Goal: Task Accomplishment & Management: Complete application form

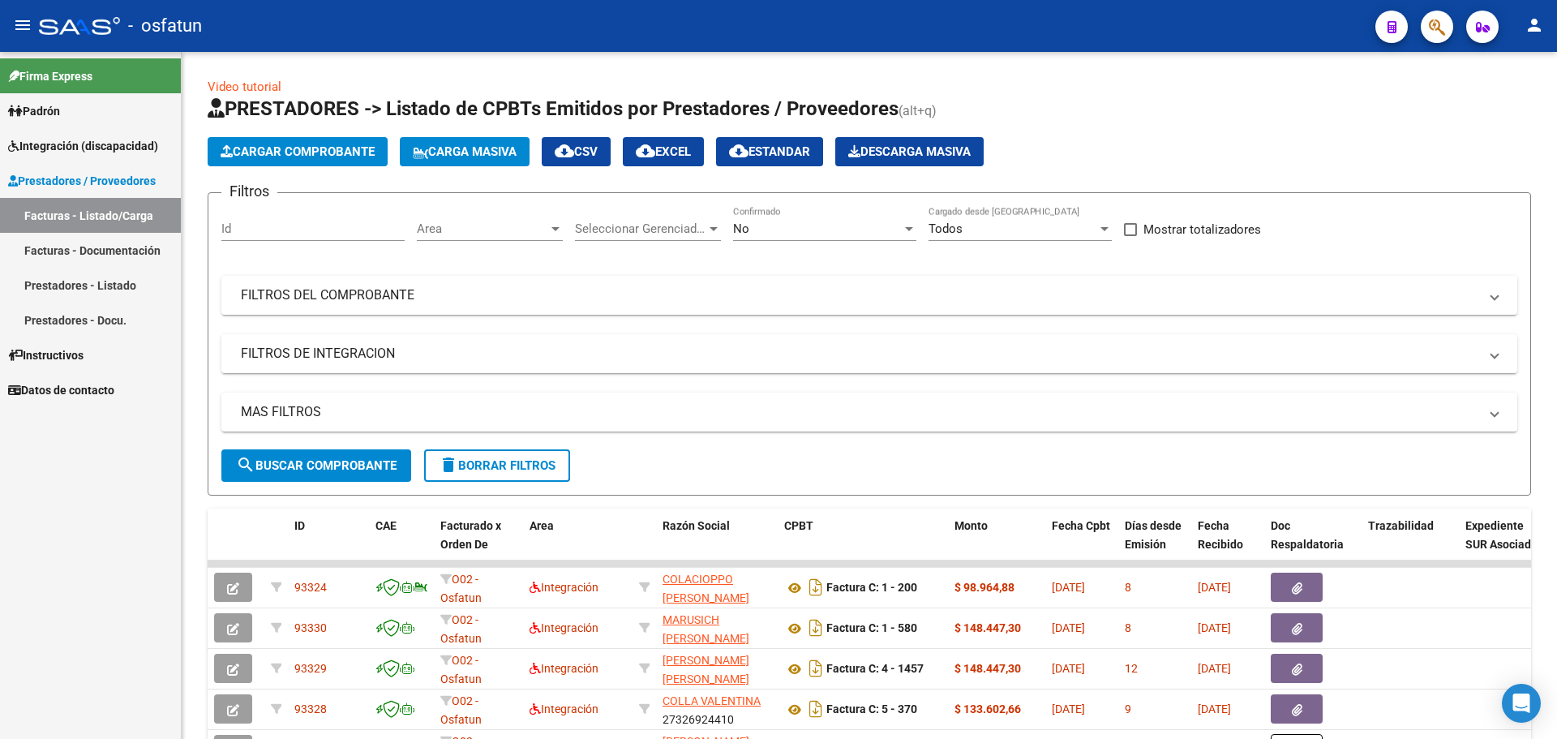
click at [78, 148] on span "Integración (discapacidad)" at bounding box center [83, 146] width 150 height 18
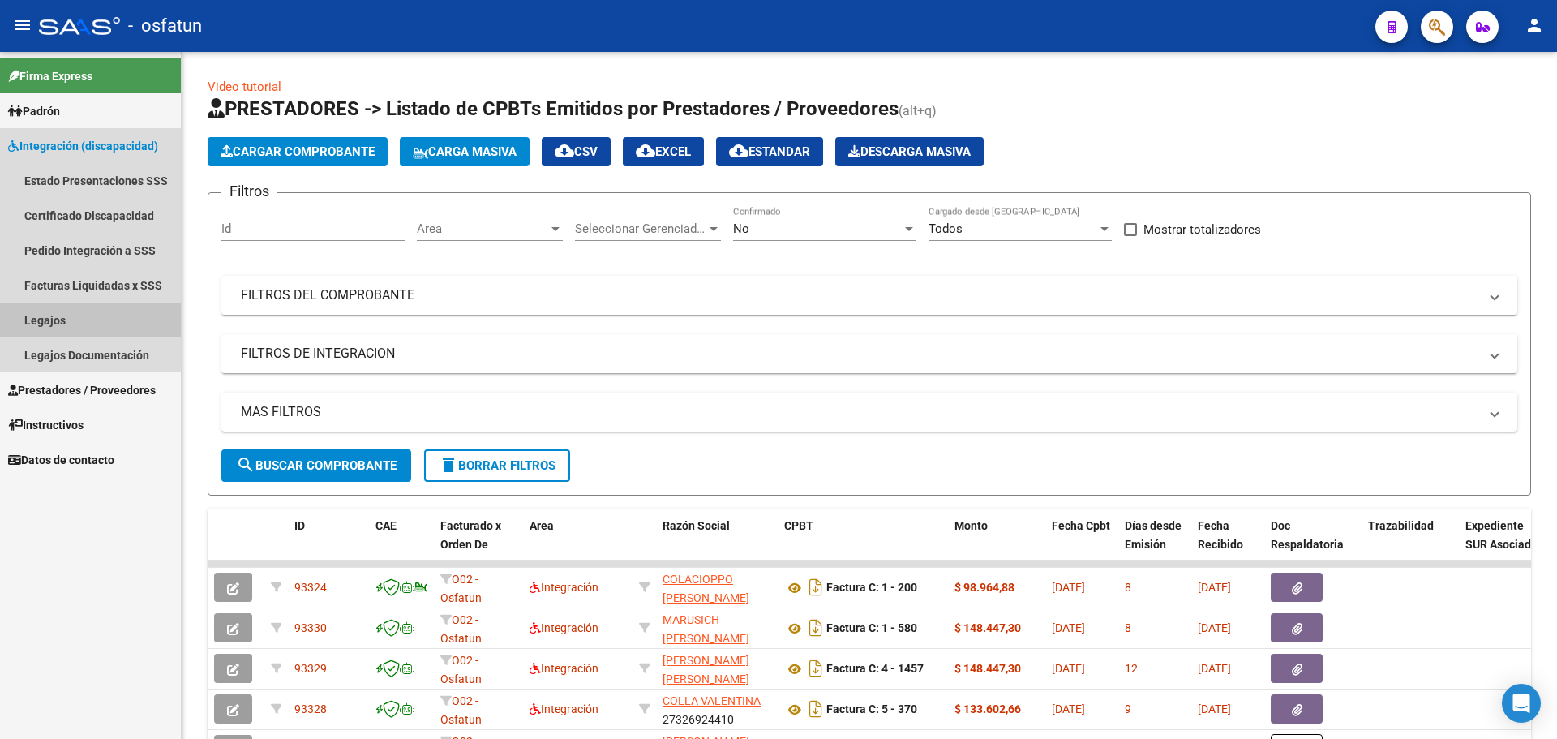
click at [71, 315] on link "Legajos" at bounding box center [90, 319] width 181 height 35
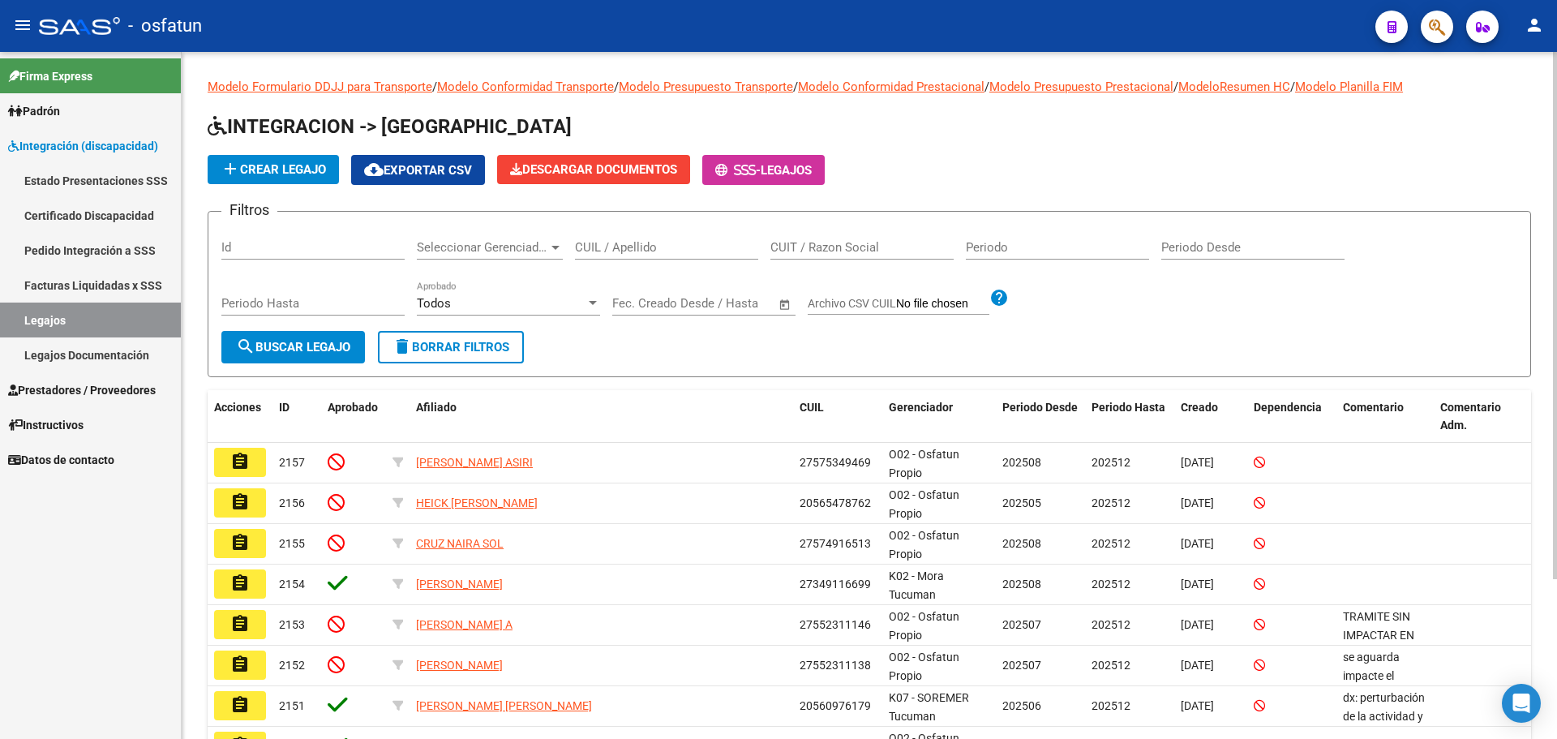
click at [639, 250] on input "CUIL / Apellido" at bounding box center [666, 247] width 183 height 15
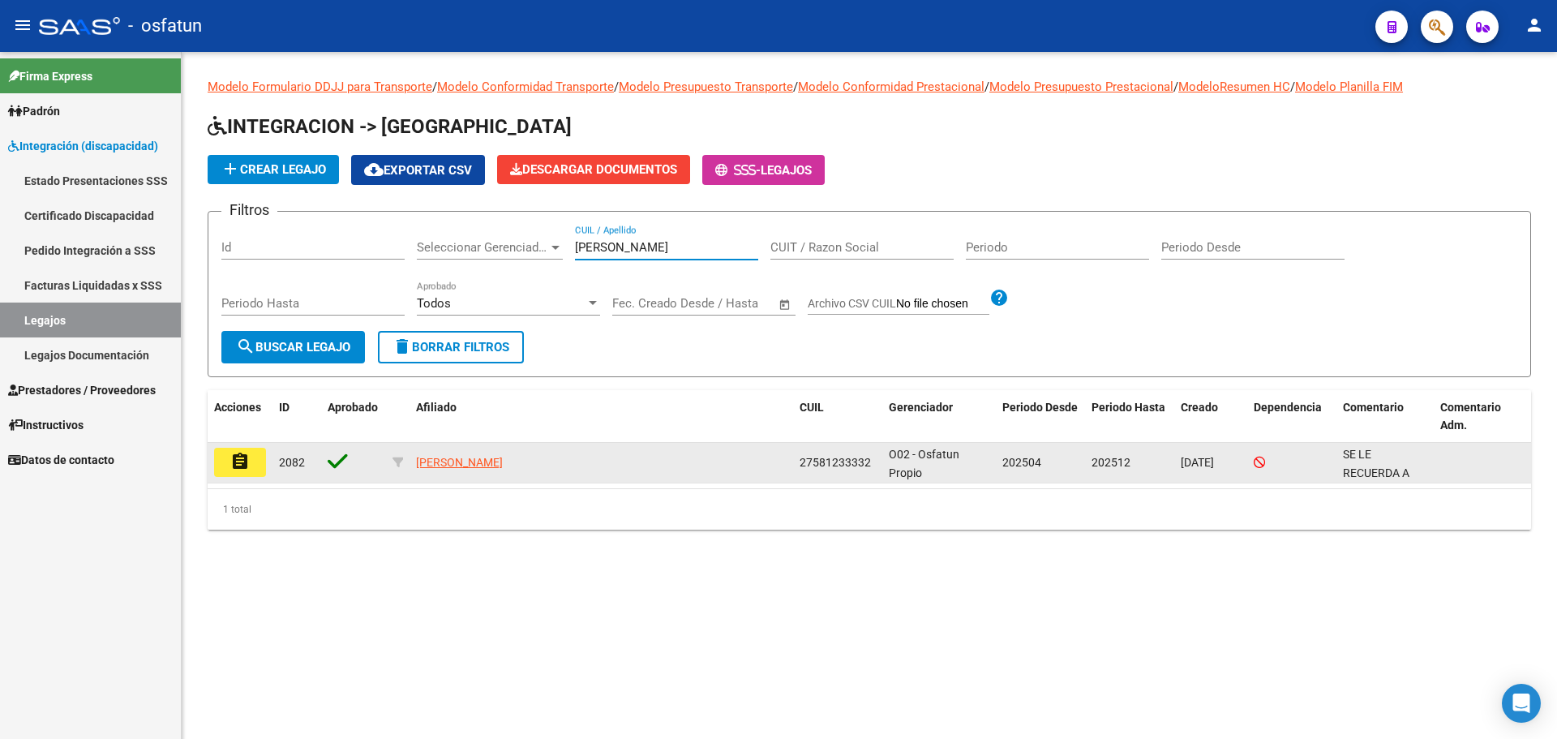
type input "[PERSON_NAME]"
click at [236, 461] on mat-icon "assignment" at bounding box center [239, 461] width 19 height 19
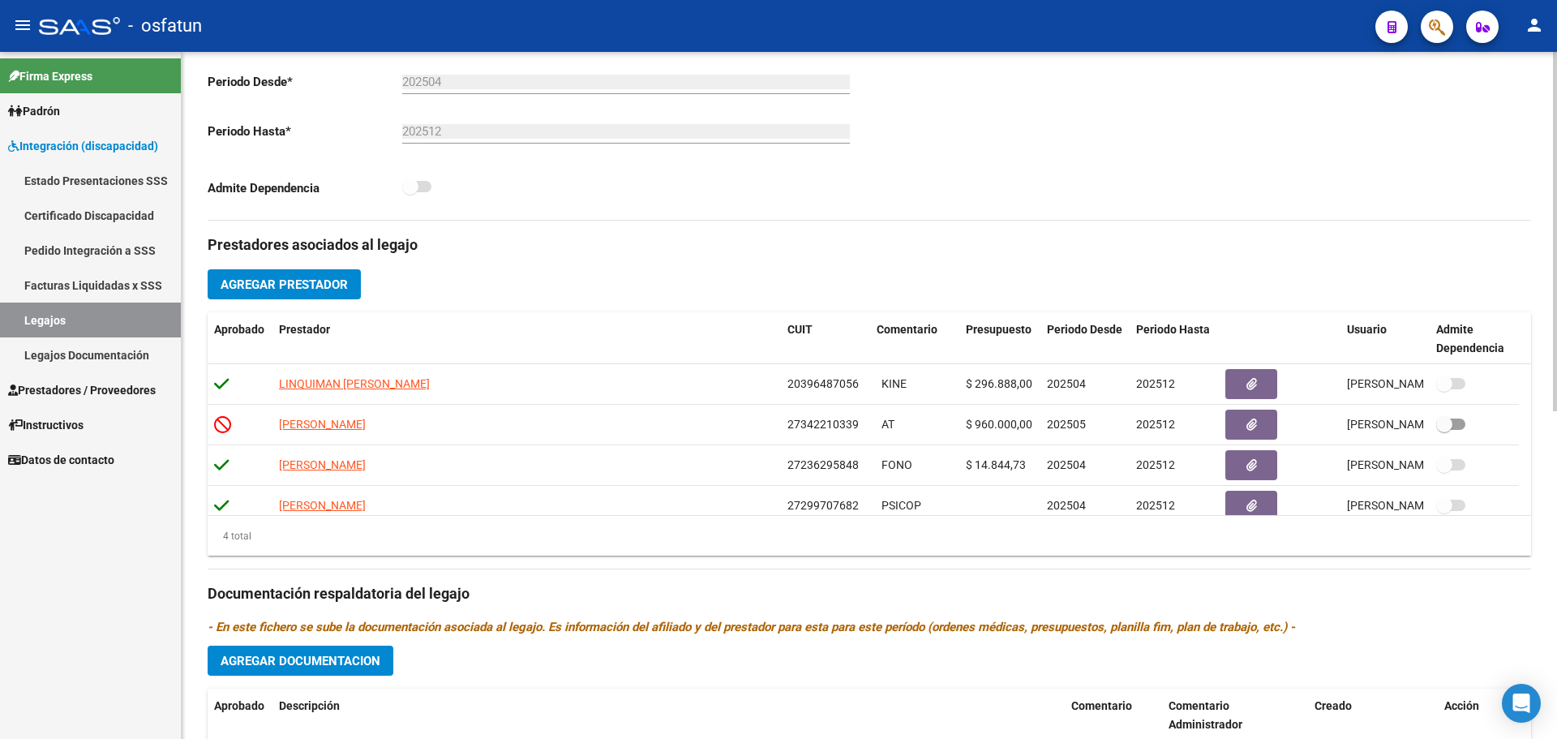
scroll to position [405, 0]
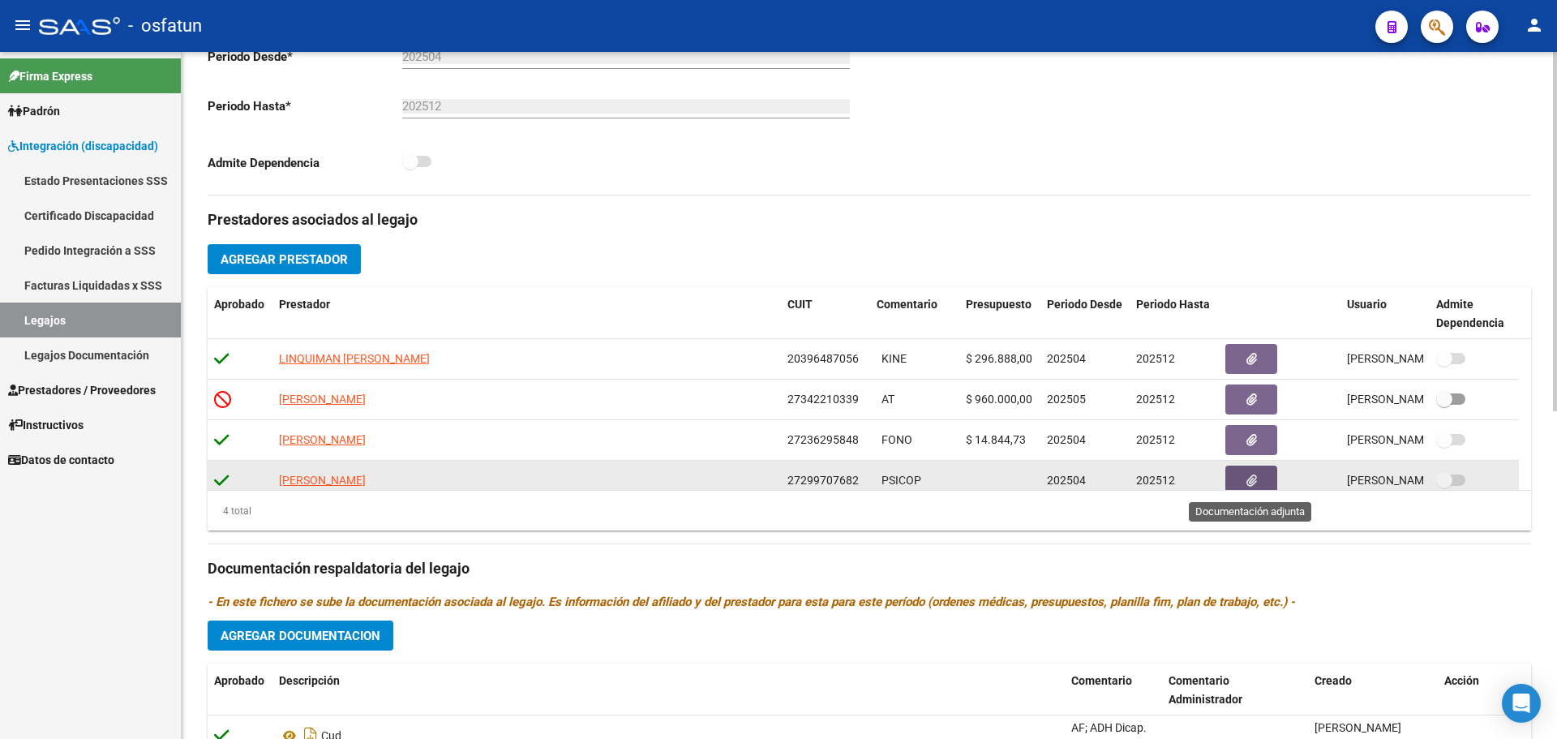
click at [1258, 474] on button "button" at bounding box center [1251, 480] width 52 height 30
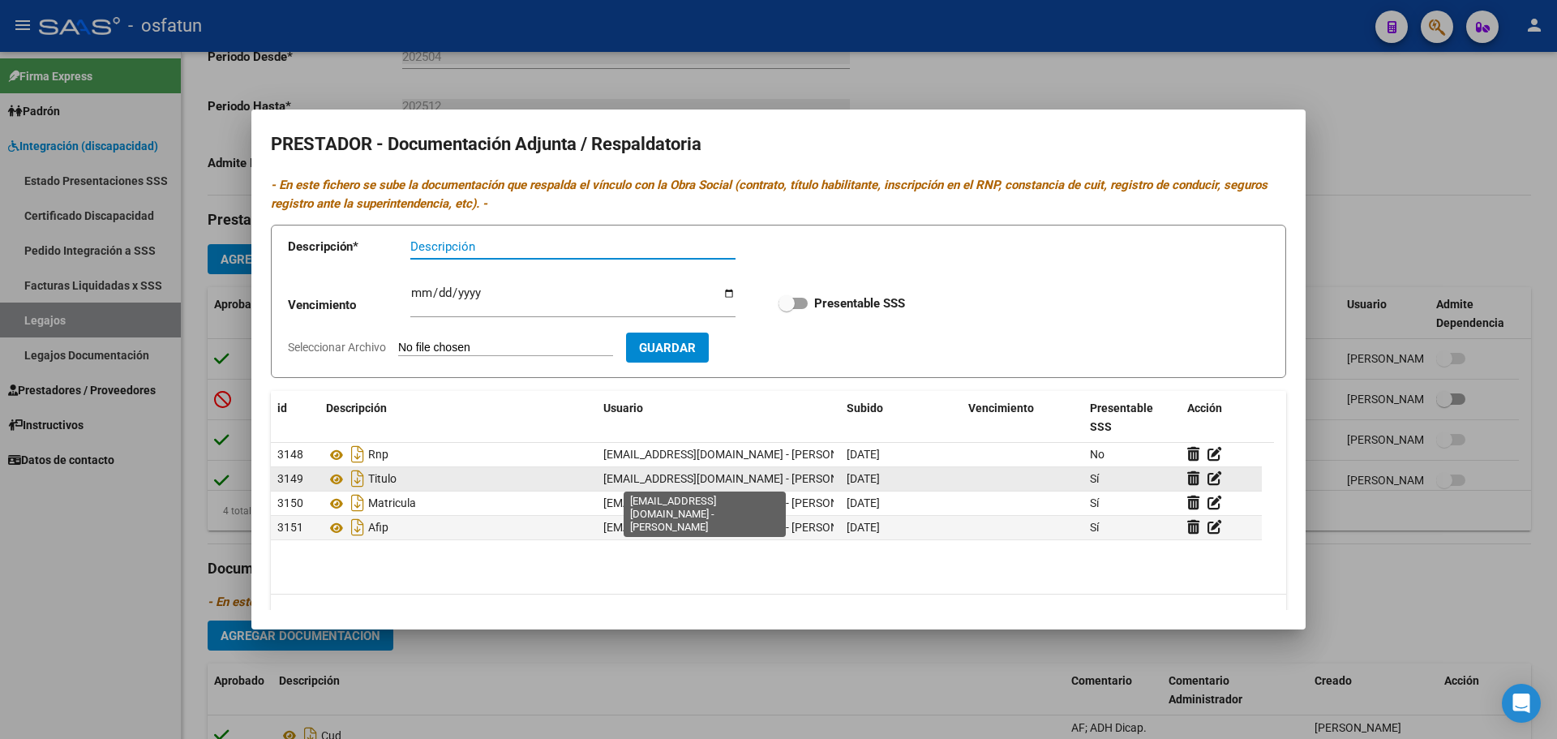
scroll to position [37, 0]
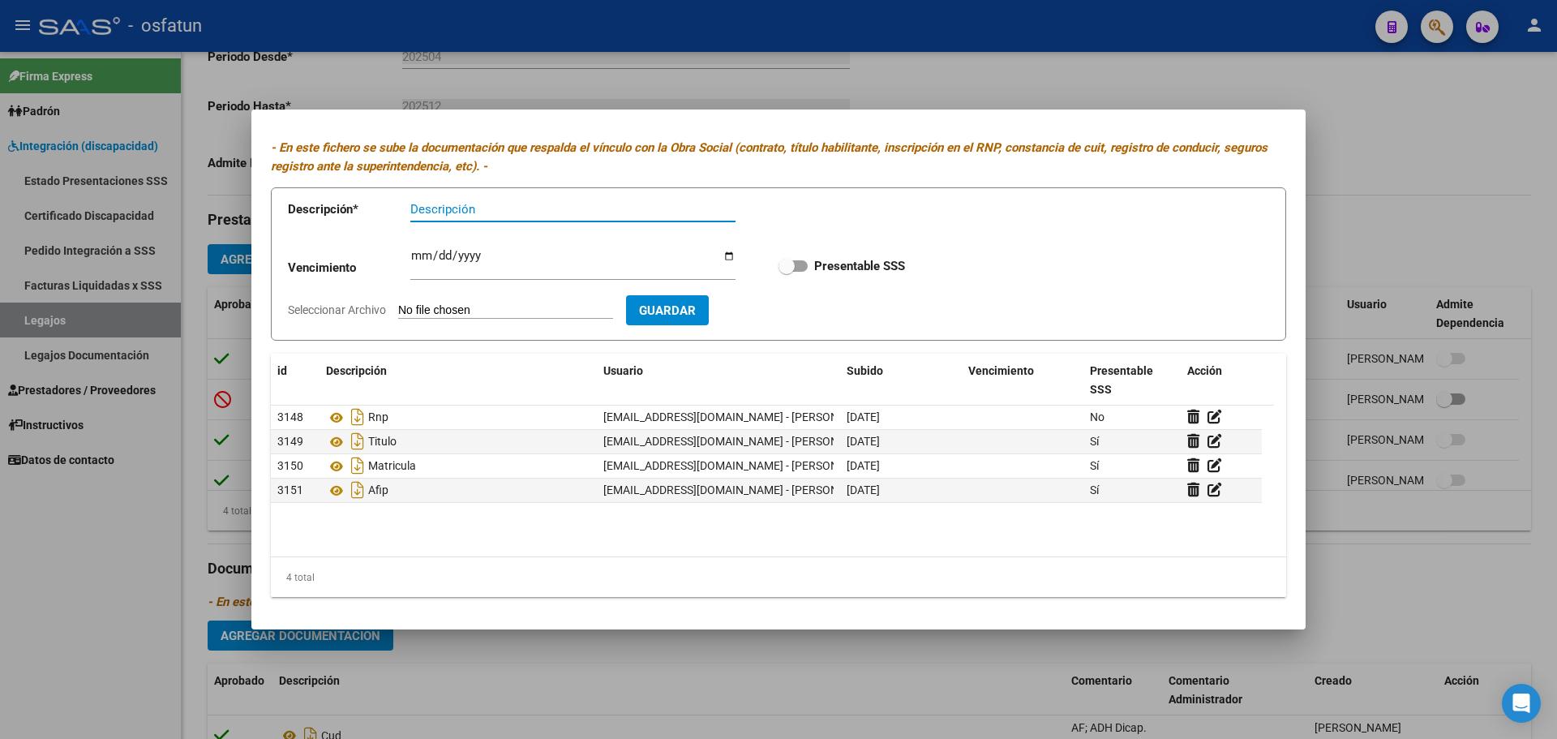
click at [1453, 577] on div at bounding box center [778, 369] width 1557 height 739
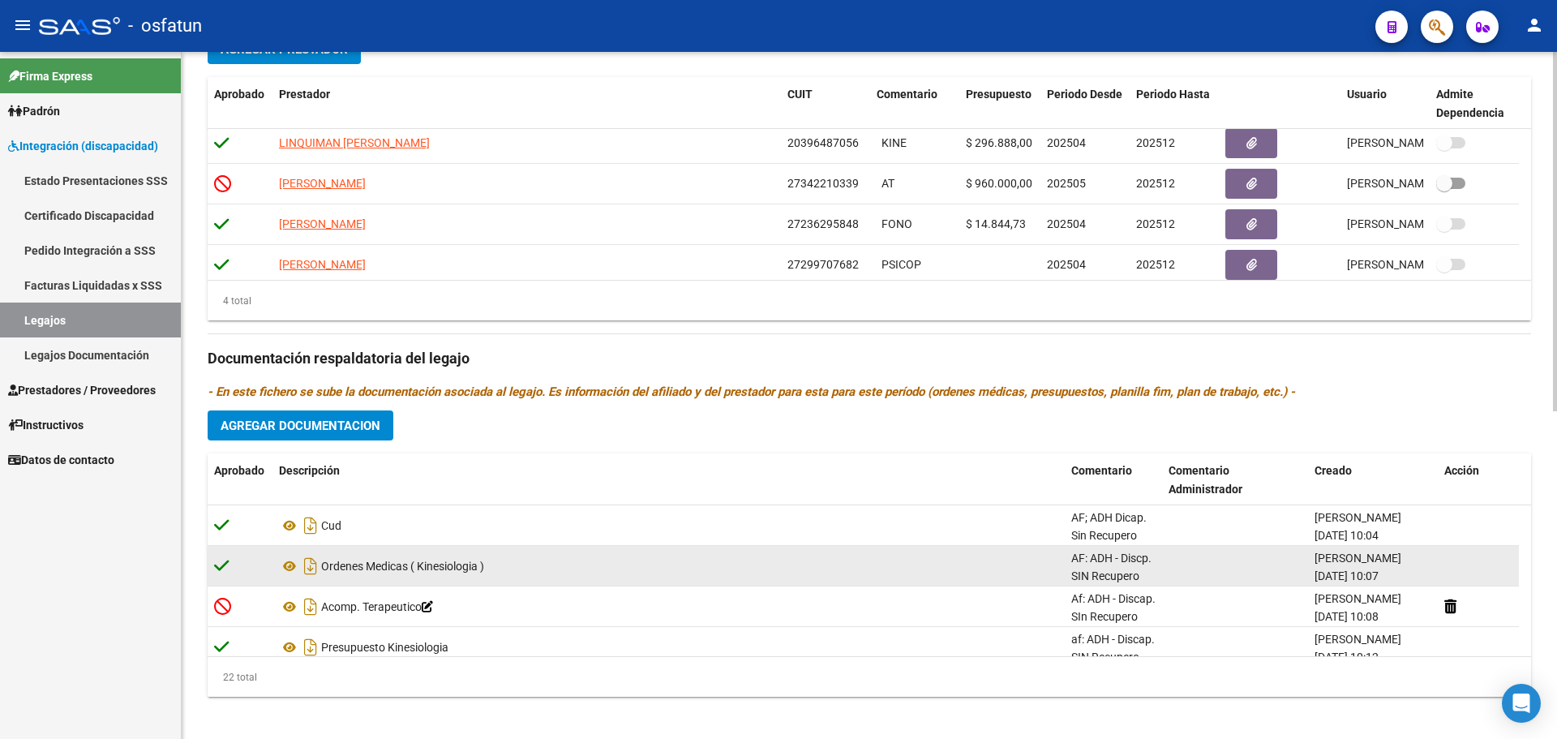
scroll to position [625, 0]
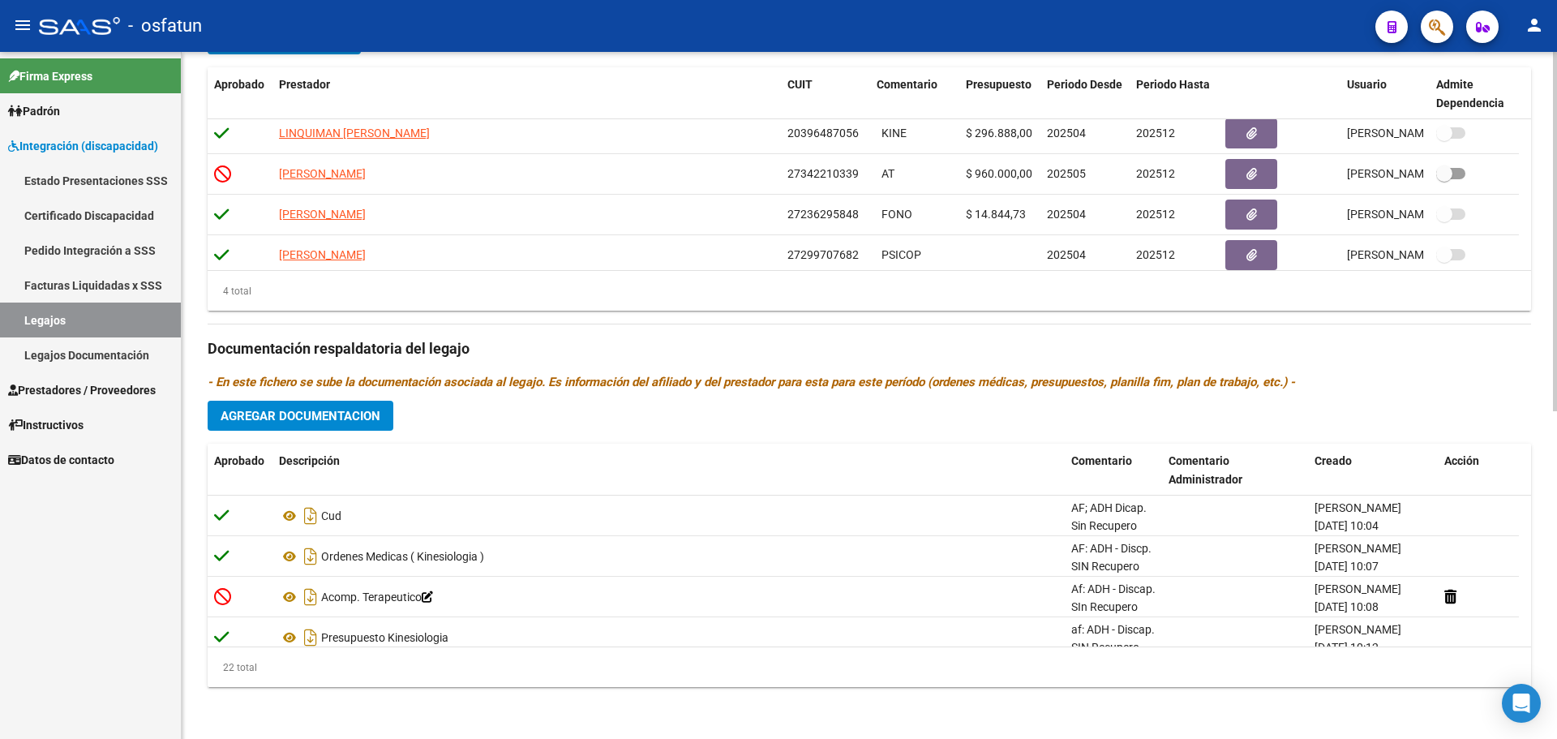
click at [340, 414] on span "Agregar Documentacion" at bounding box center [301, 416] width 160 height 15
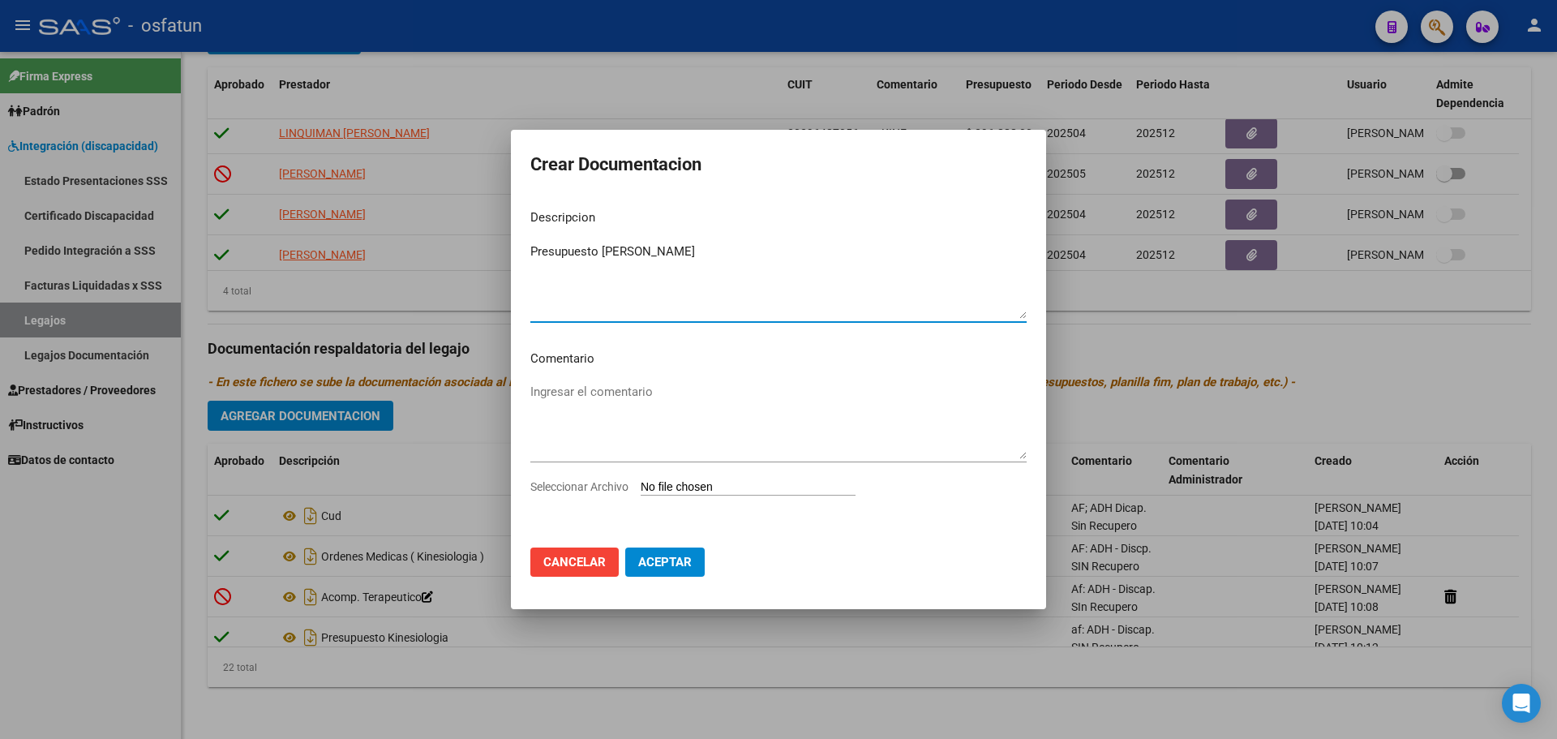
type textarea "Presupuesto [PERSON_NAME]"
click at [598, 399] on textarea "Ingresar el comentario" at bounding box center [778, 421] width 496 height 76
click at [686, 489] on input "Seleccionar Archivo" at bounding box center [748, 487] width 215 height 15
type input "C:\fakepath\WhatsApp Image [DATE] 16.14.19.jpeg"
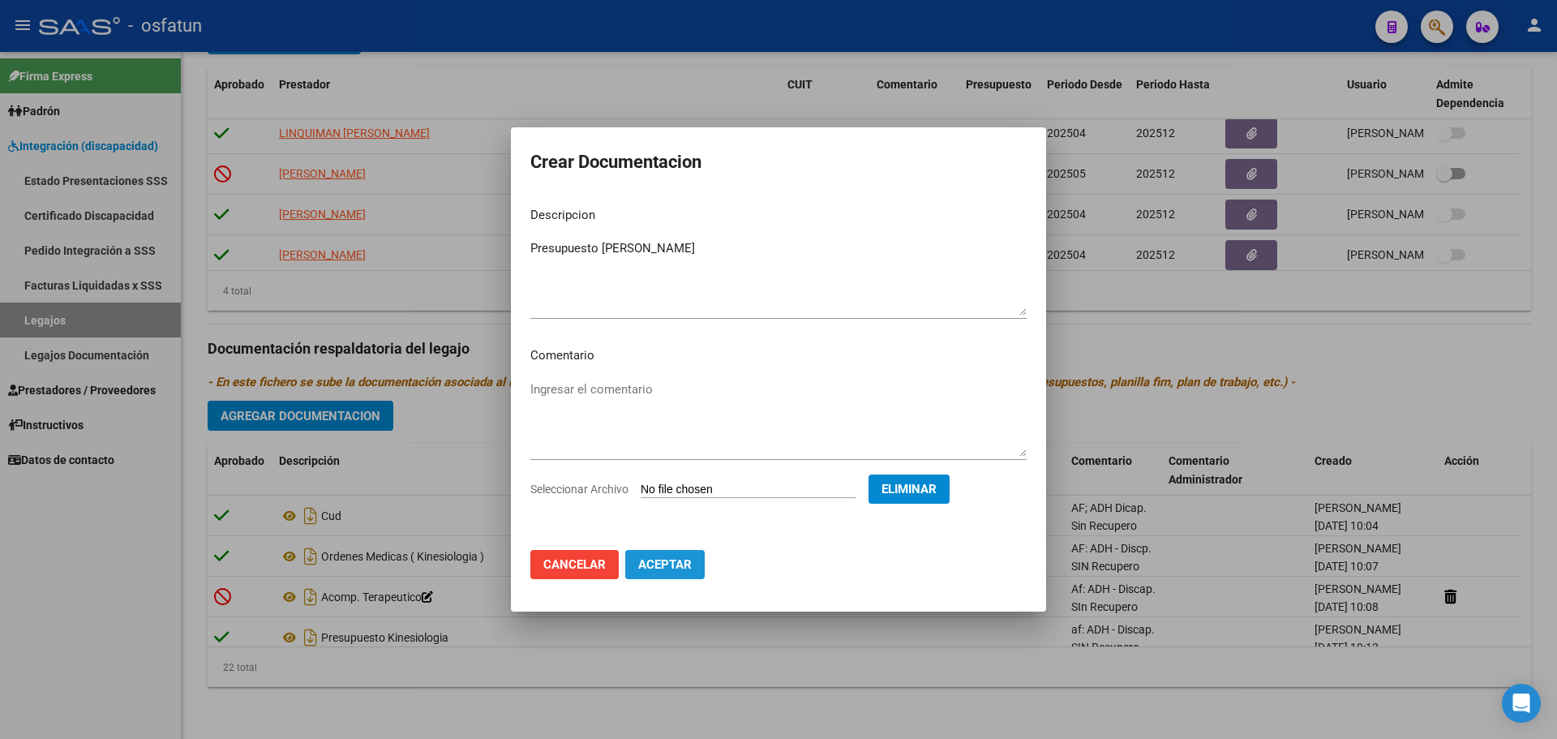
click at [684, 560] on span "Aceptar" at bounding box center [665, 564] width 54 height 15
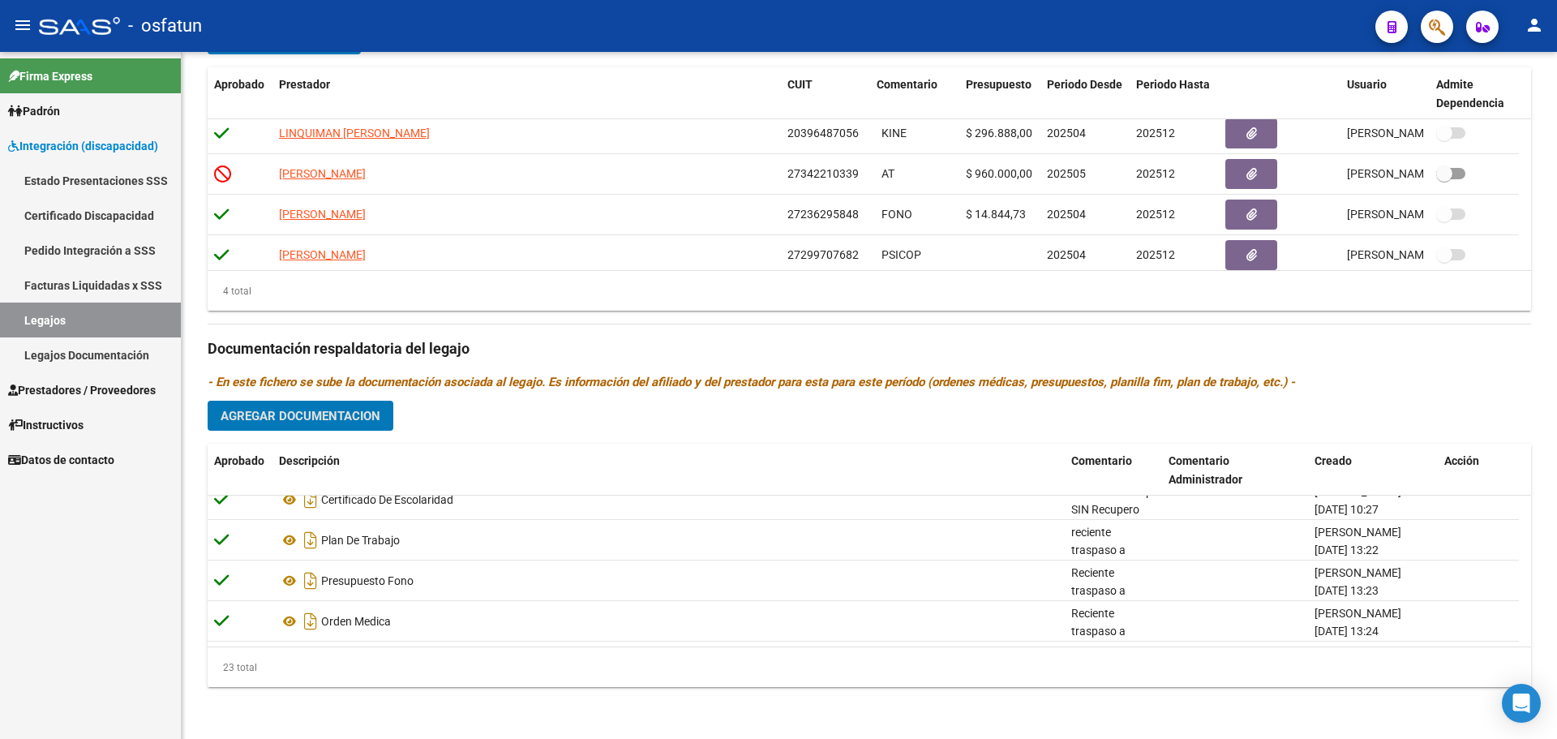
scroll to position [0, 0]
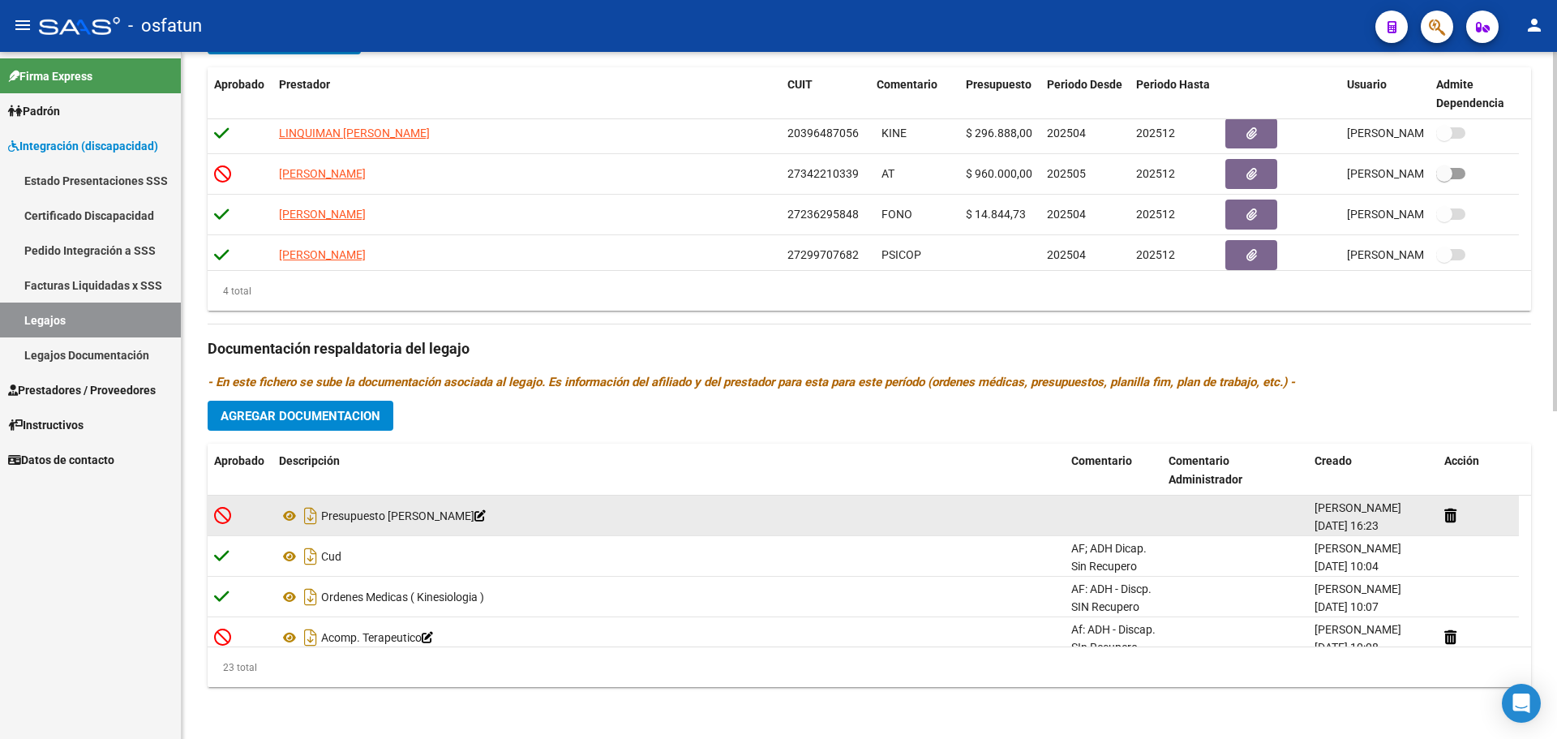
click at [486, 516] on icon at bounding box center [479, 515] width 11 height 11
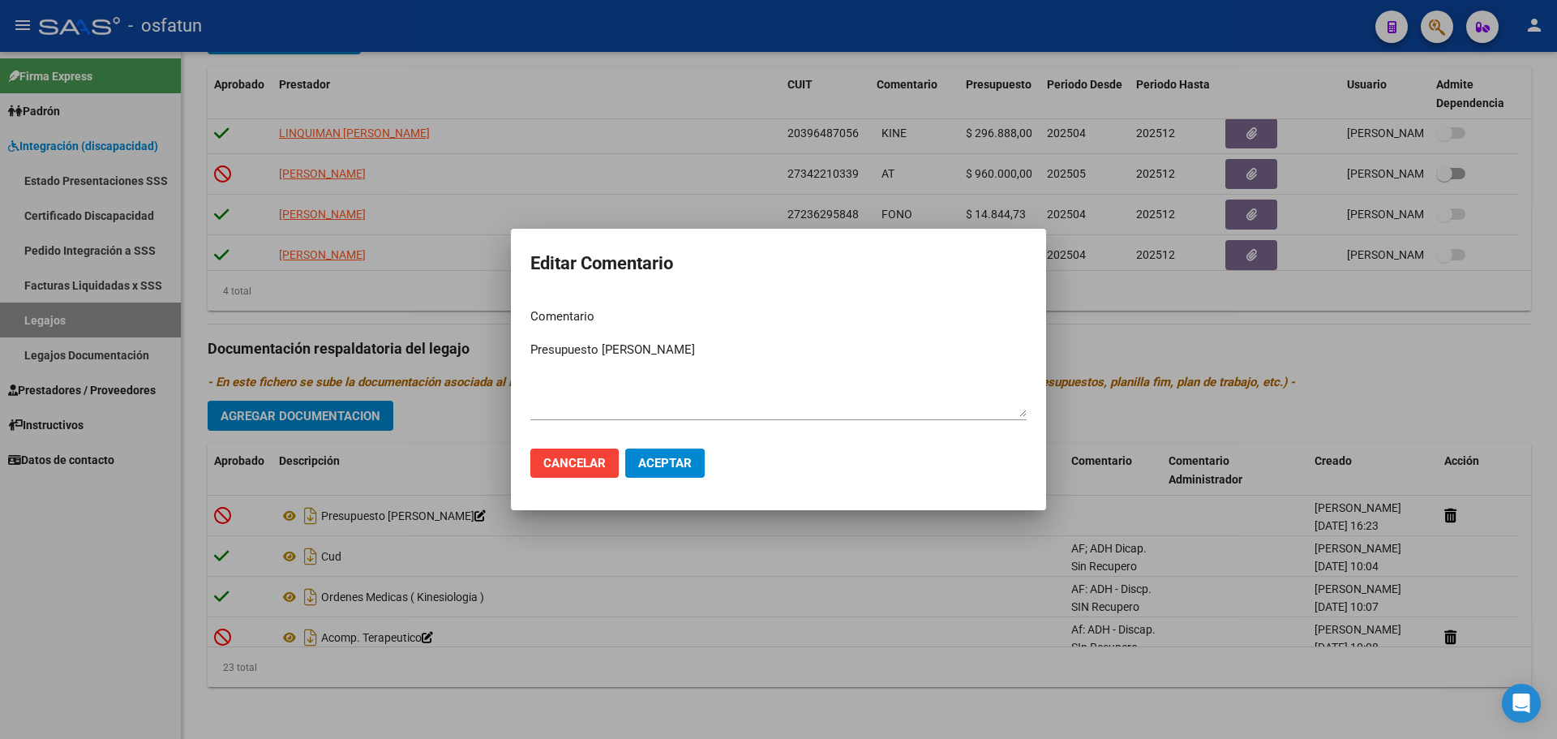
drag, startPoint x: 851, startPoint y: 267, endPoint x: 851, endPoint y: 326, distance: 59.2
click at [851, 326] on form "Editar Comentario Comentario Presupuesto LEUNDA [PERSON_NAME] el comentario Can…" at bounding box center [778, 369] width 496 height 242
click at [642, 172] on div at bounding box center [778, 369] width 1557 height 739
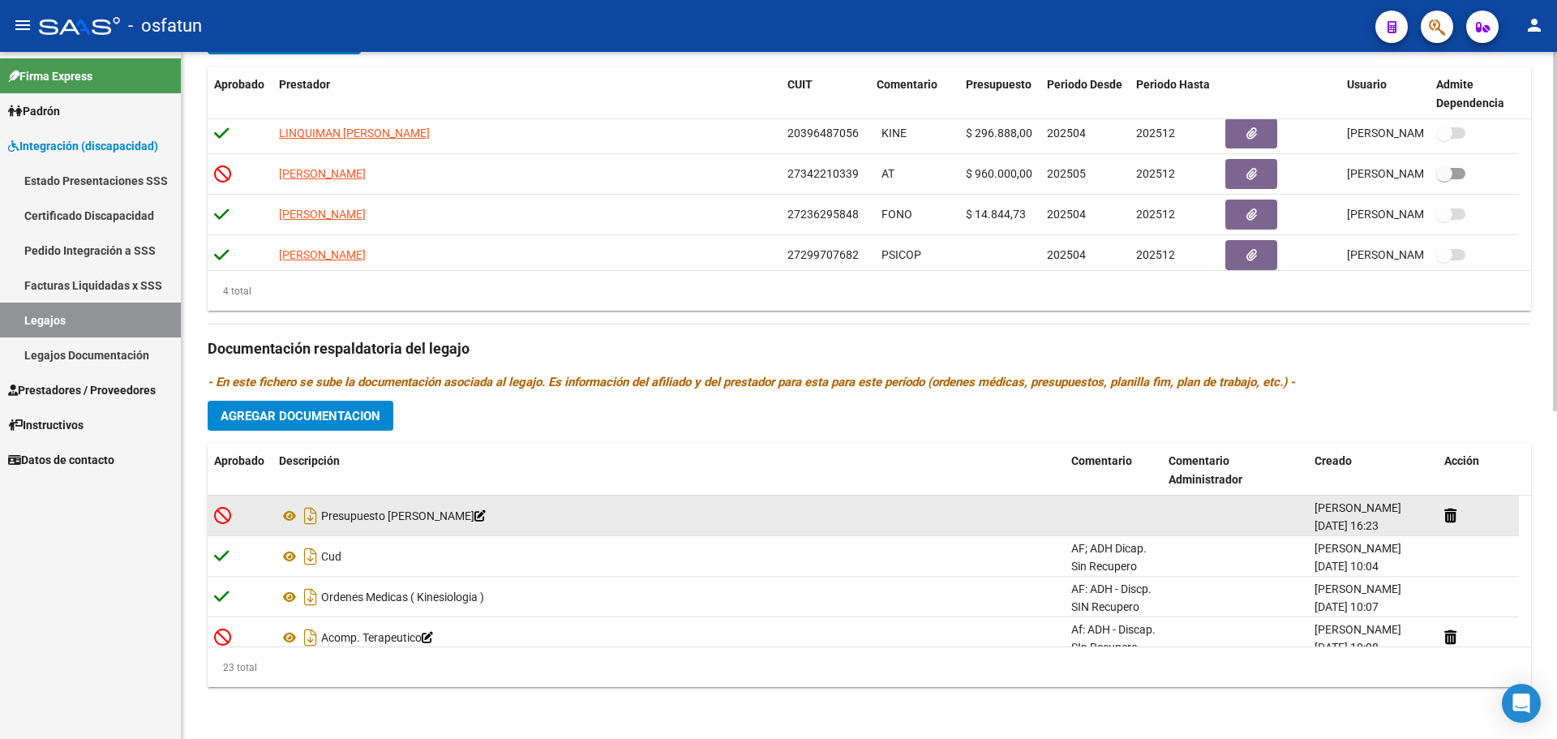
click at [485, 520] on icon at bounding box center [479, 515] width 11 height 11
click at [480, 519] on div "Presupuesto [PERSON_NAME]" at bounding box center [668, 516] width 779 height 26
click at [486, 519] on icon at bounding box center [479, 515] width 11 height 11
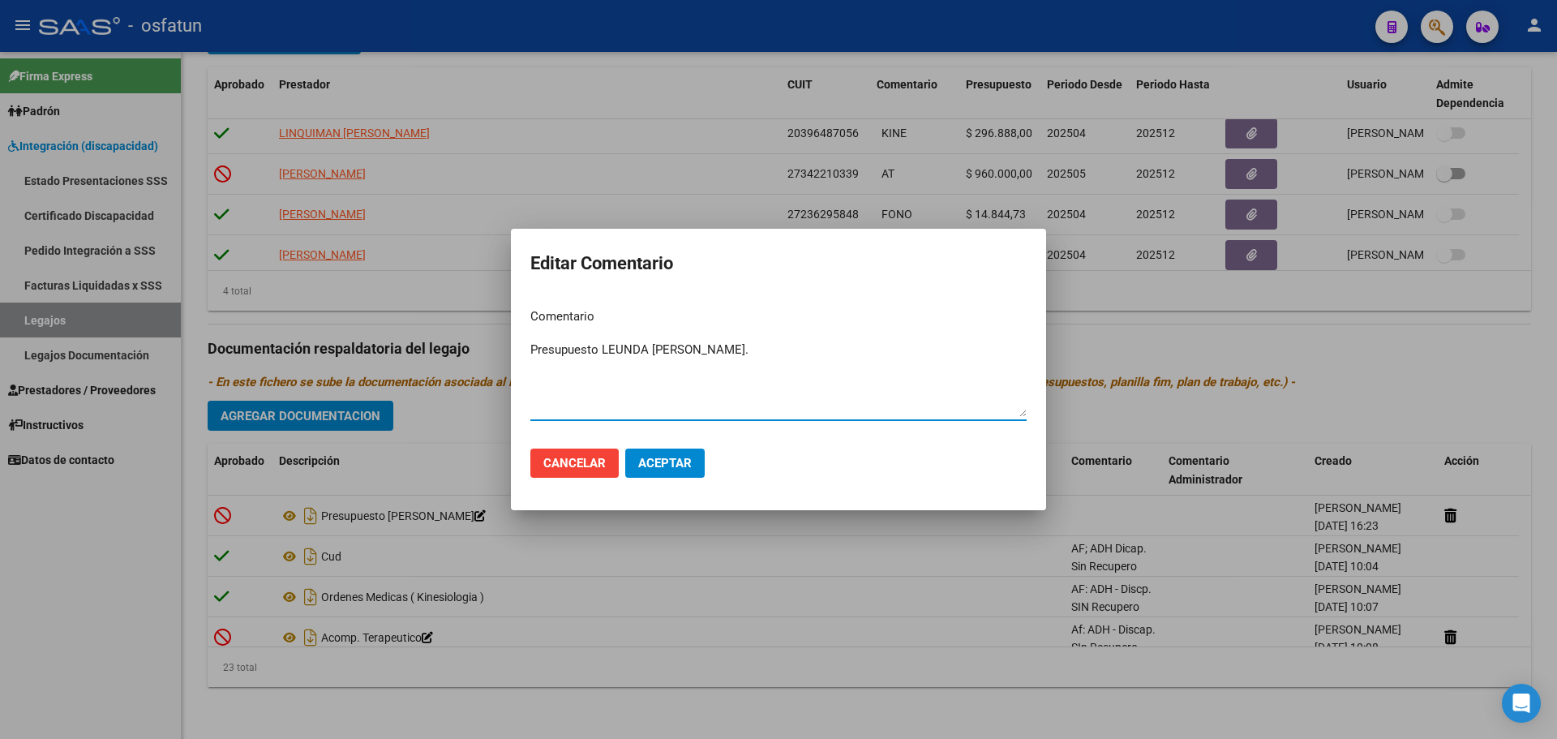
type textarea "Presupuesto LEUNDA [PERSON_NAME]."
drag, startPoint x: 678, startPoint y: 469, endPoint x: 687, endPoint y: 451, distance: 19.9
click at [683, 462] on span "Aceptar" at bounding box center [665, 463] width 54 height 15
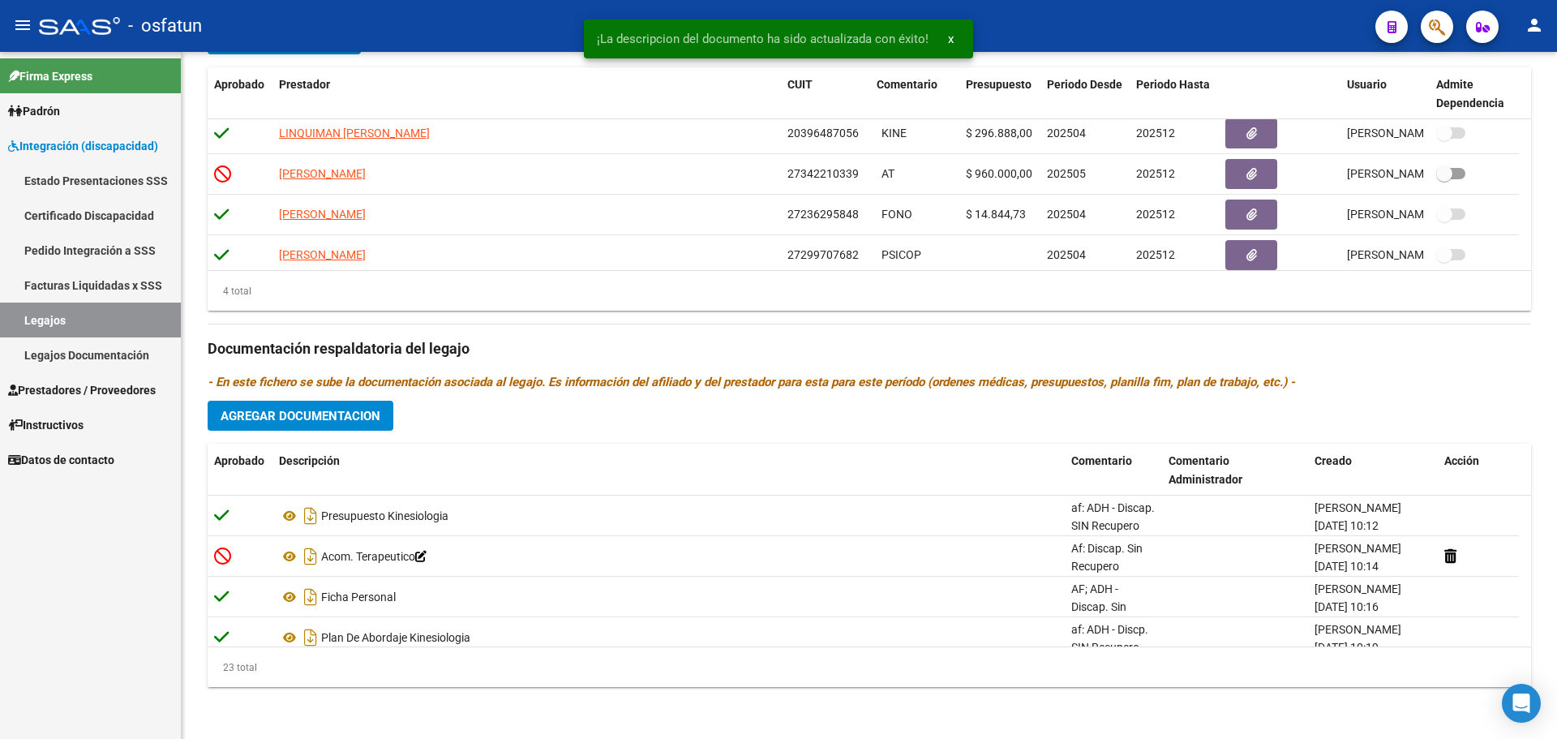
scroll to position [243, 0]
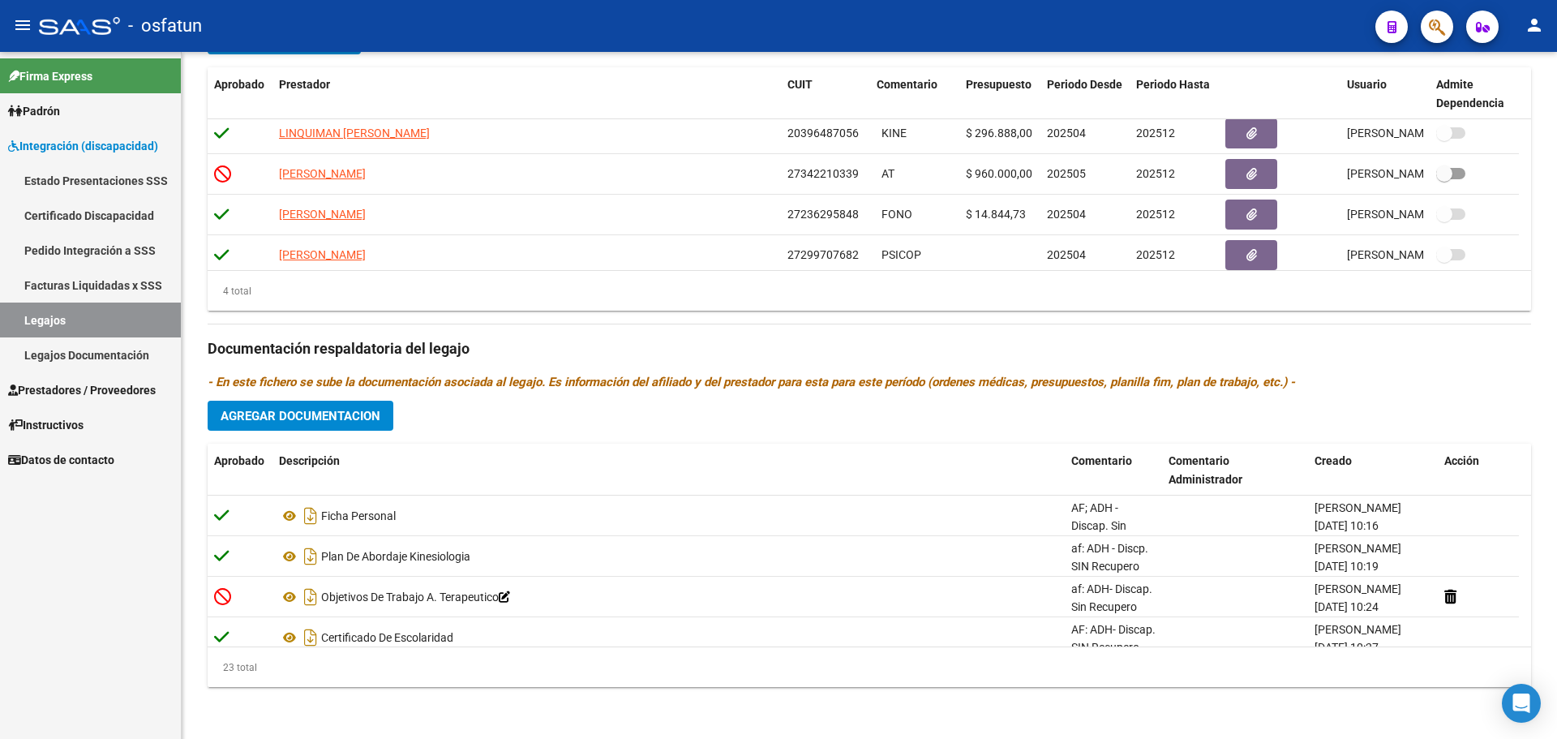
click at [83, 387] on span "Prestadores / Proveedores" at bounding box center [82, 390] width 148 height 18
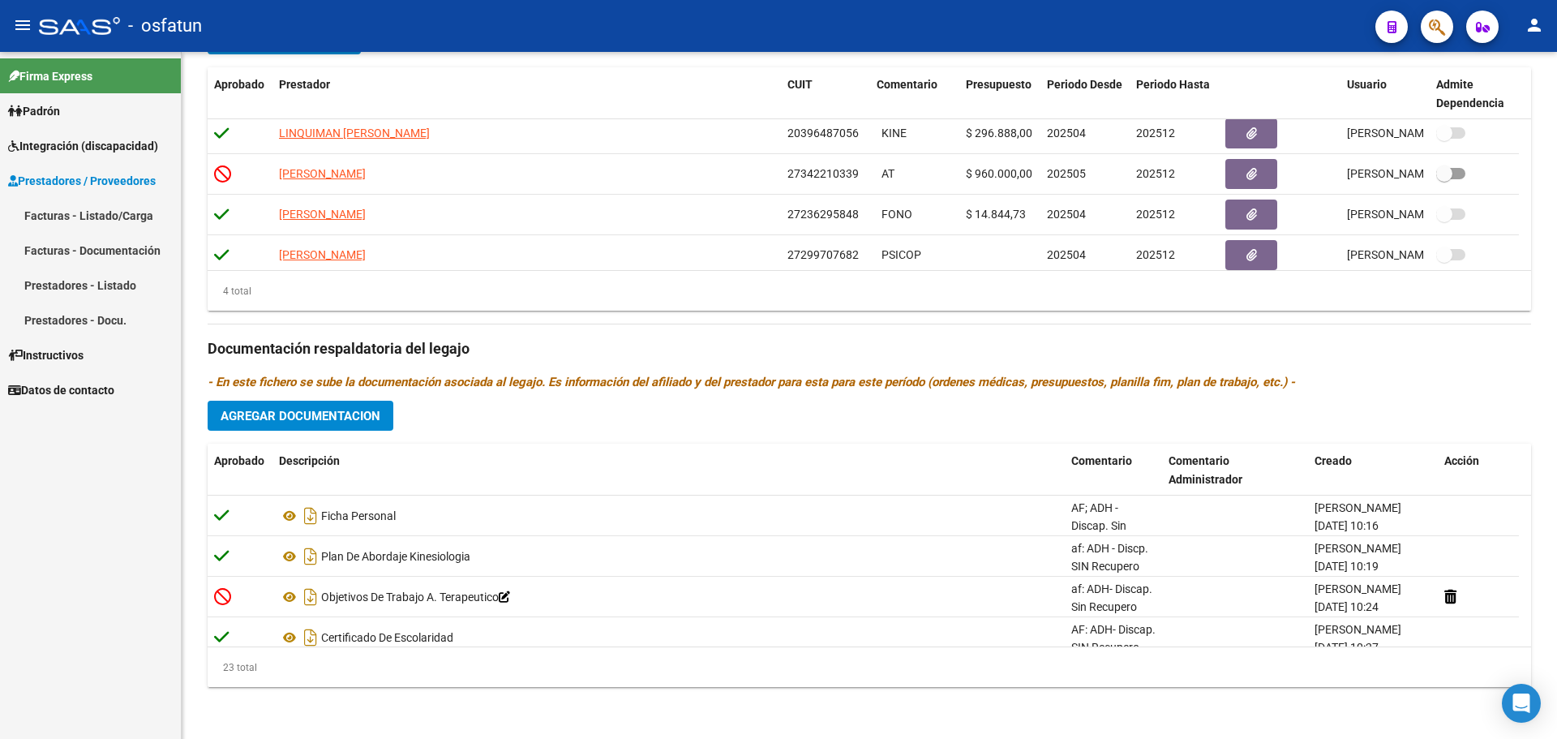
click at [88, 217] on link "Facturas - Listado/Carga" at bounding box center [90, 215] width 181 height 35
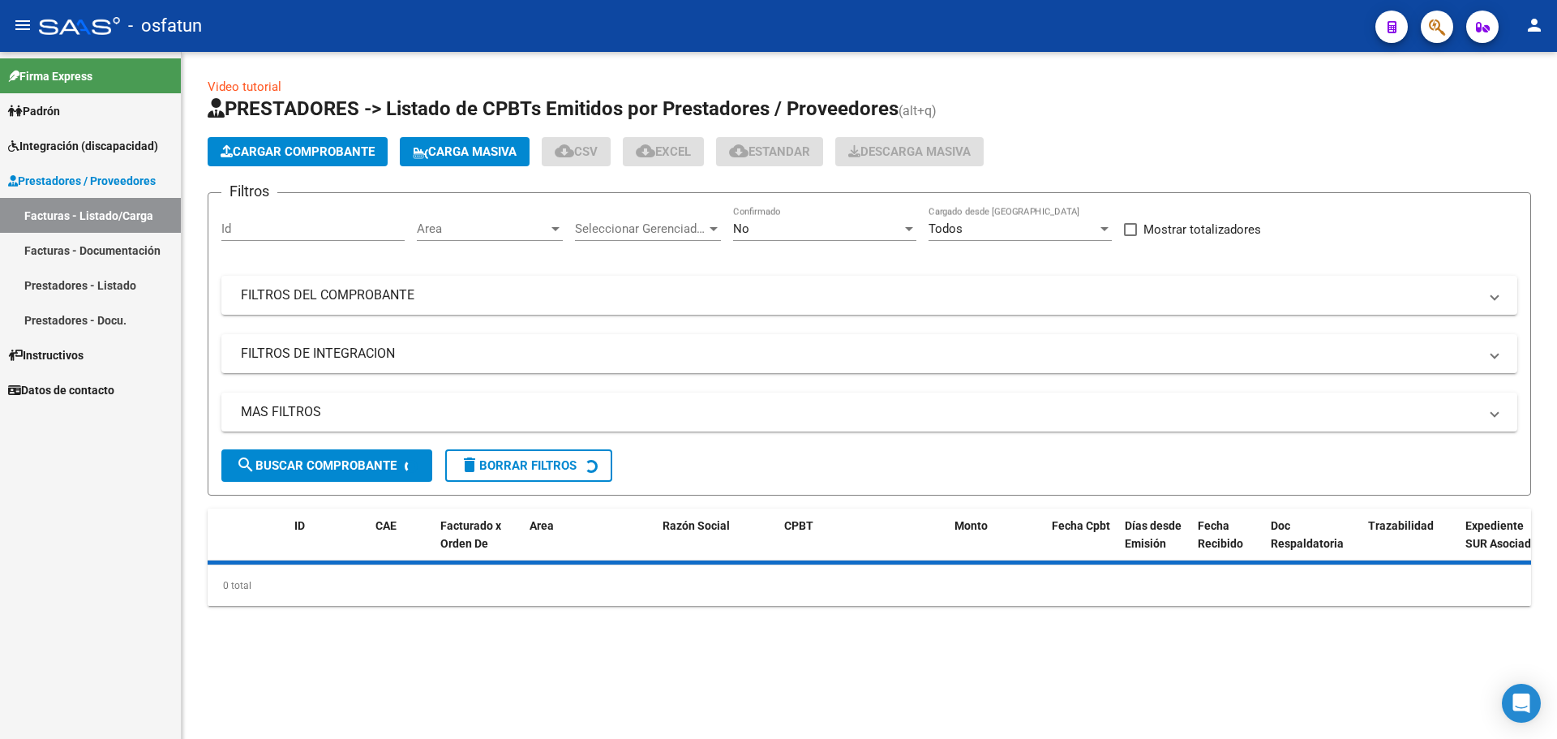
click at [326, 148] on span "Cargar Comprobante" at bounding box center [298, 151] width 154 height 15
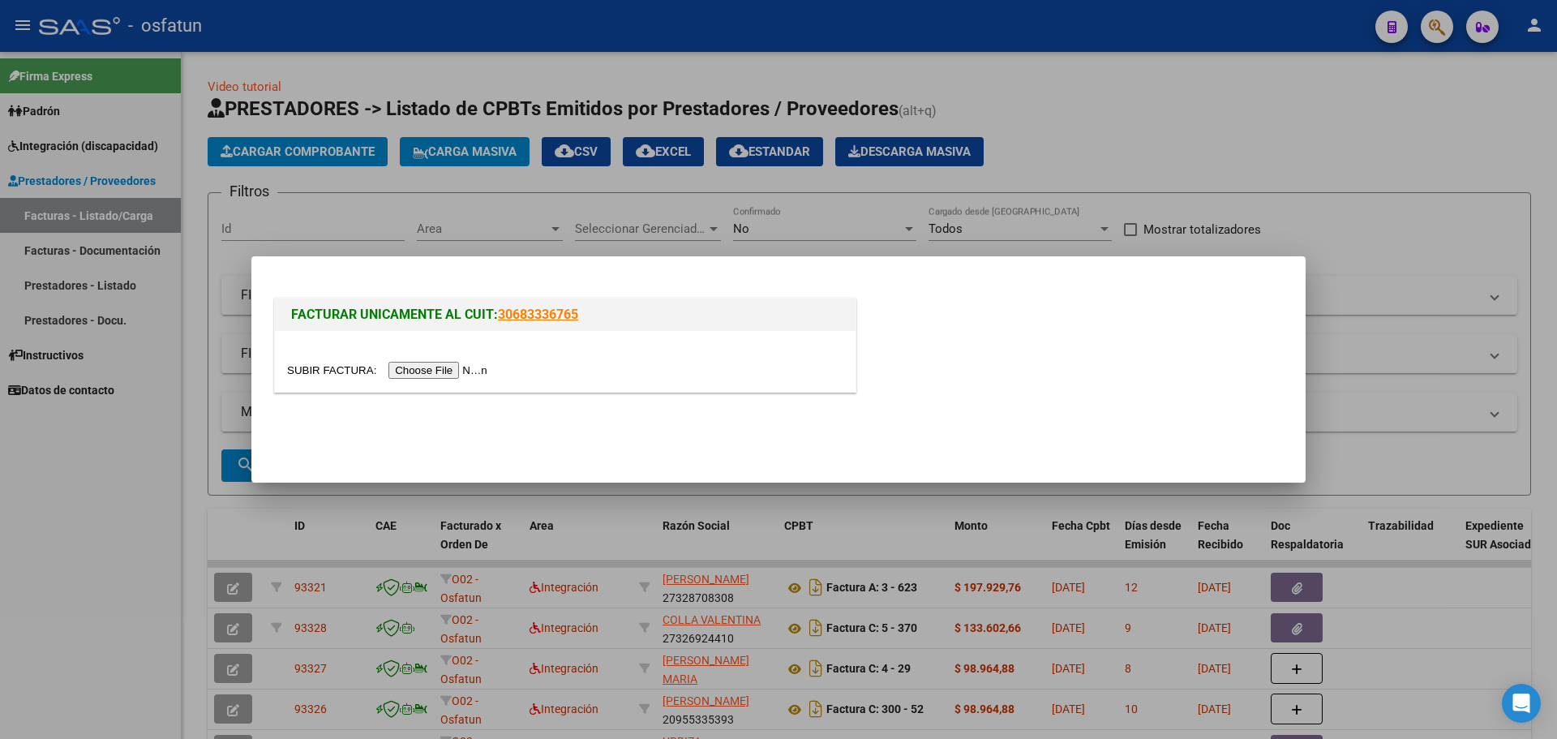
click at [452, 369] on input "file" at bounding box center [389, 370] width 205 height 17
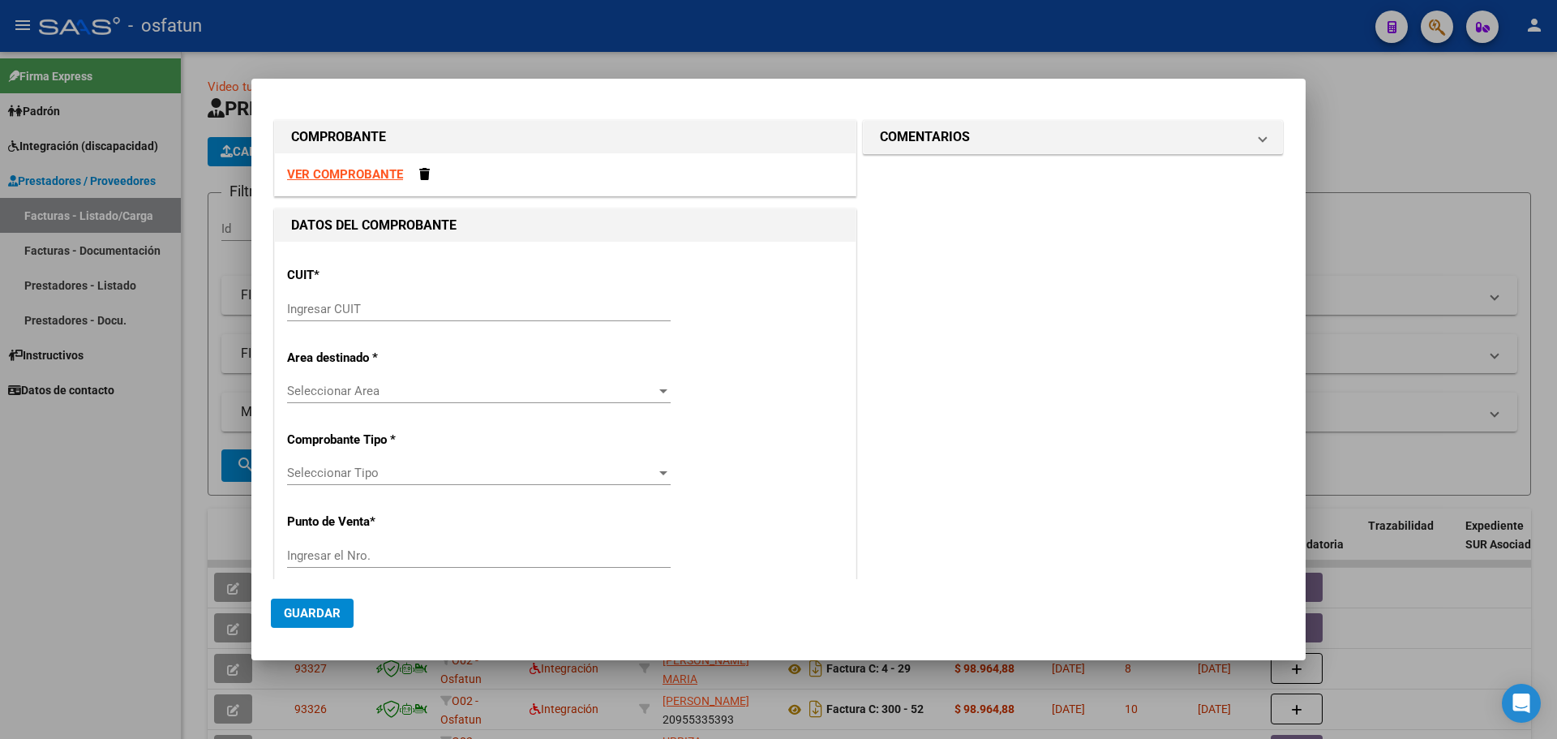
click at [1358, 150] on div at bounding box center [778, 369] width 1557 height 739
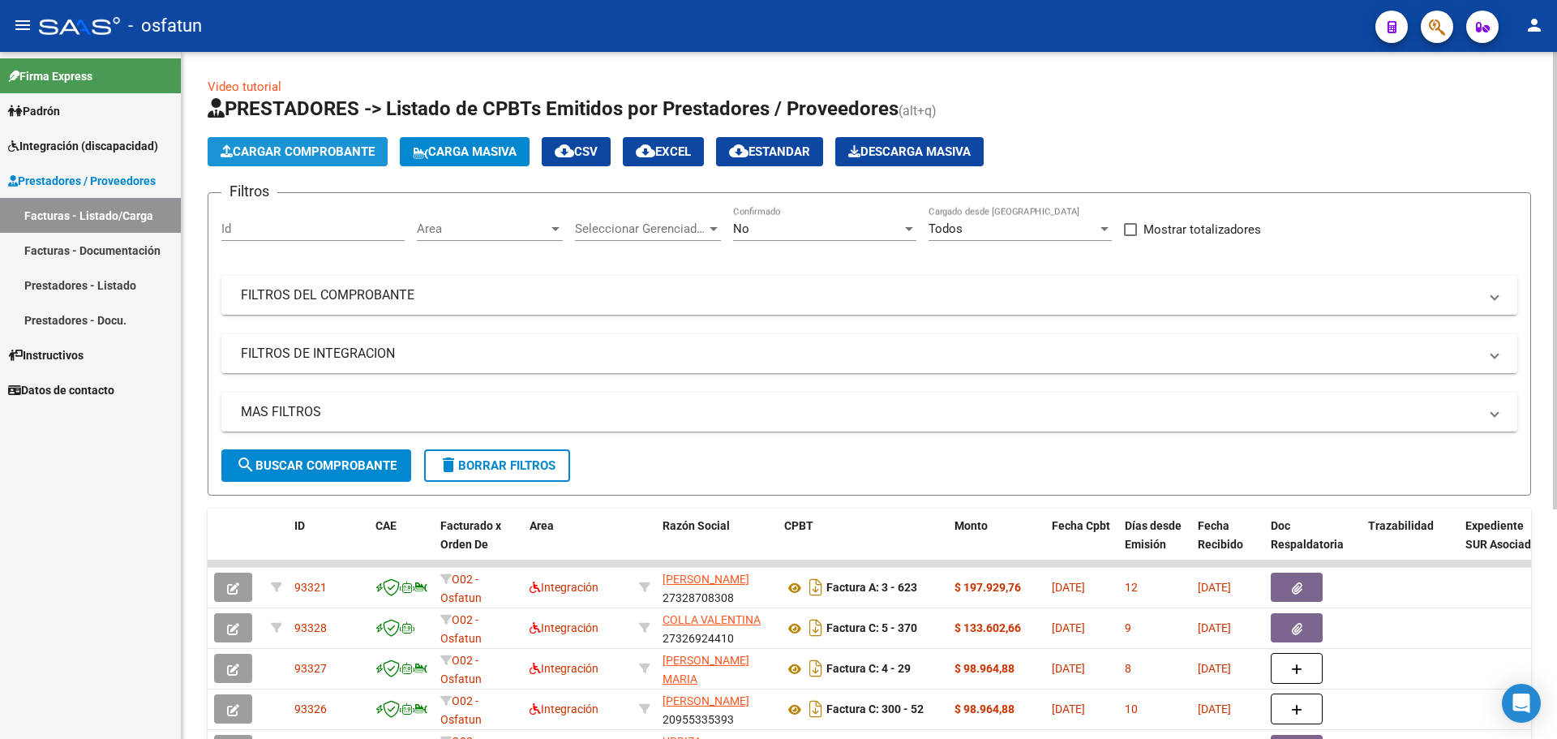
click at [264, 150] on span "Cargar Comprobante" at bounding box center [298, 151] width 154 height 15
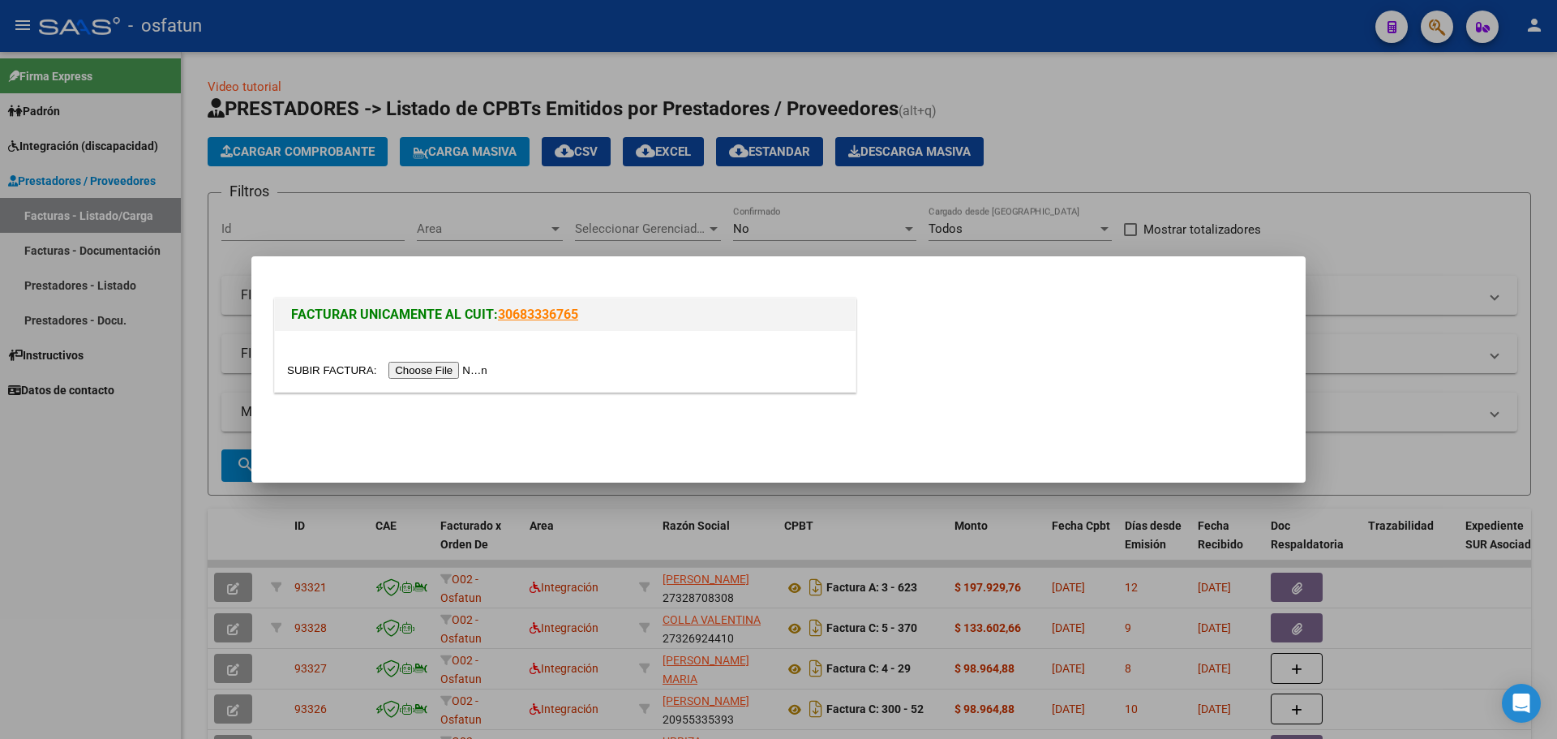
click at [439, 371] on input "file" at bounding box center [389, 370] width 205 height 17
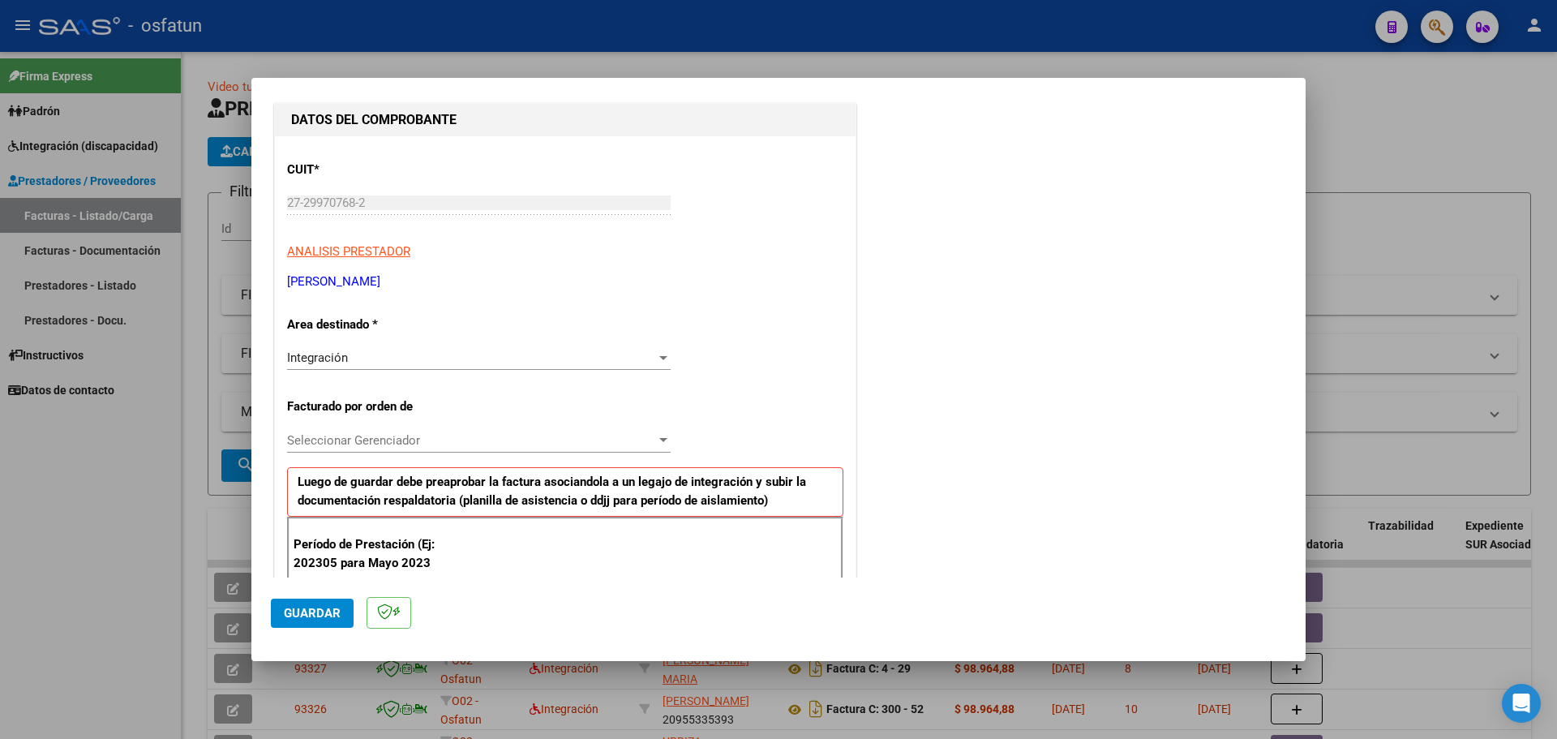
scroll to position [324, 0]
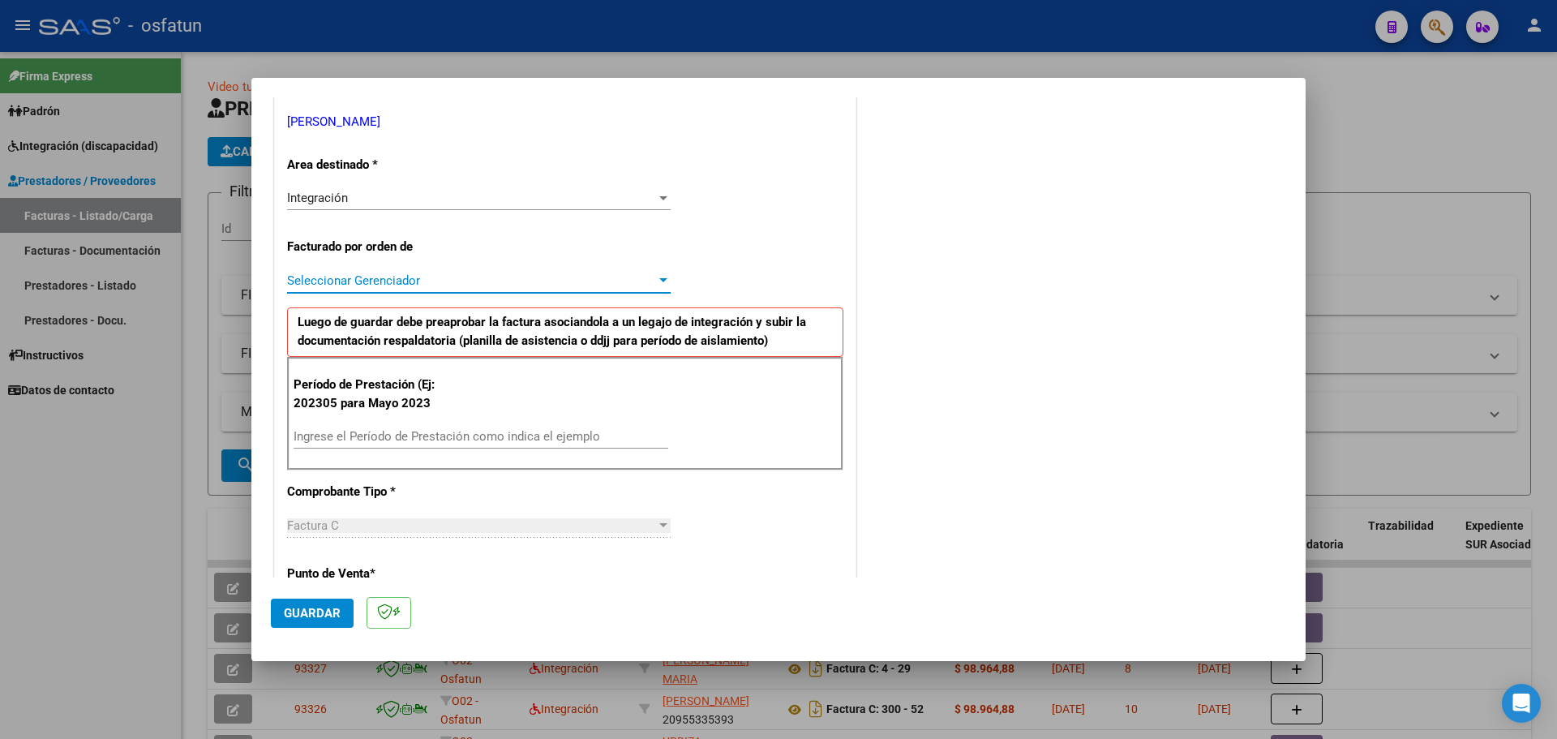
click at [662, 282] on div at bounding box center [663, 280] width 8 height 4
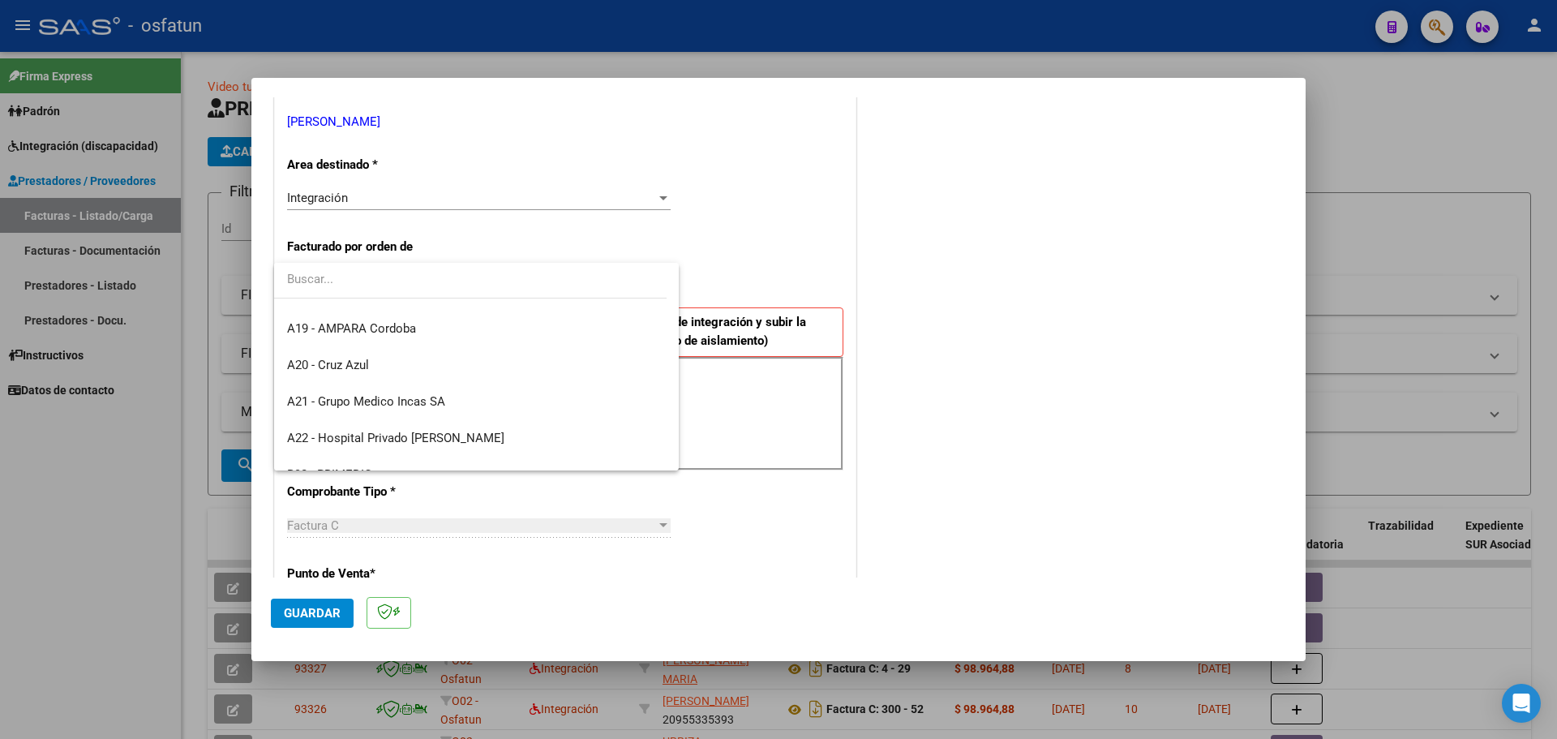
scroll to position [0, 0]
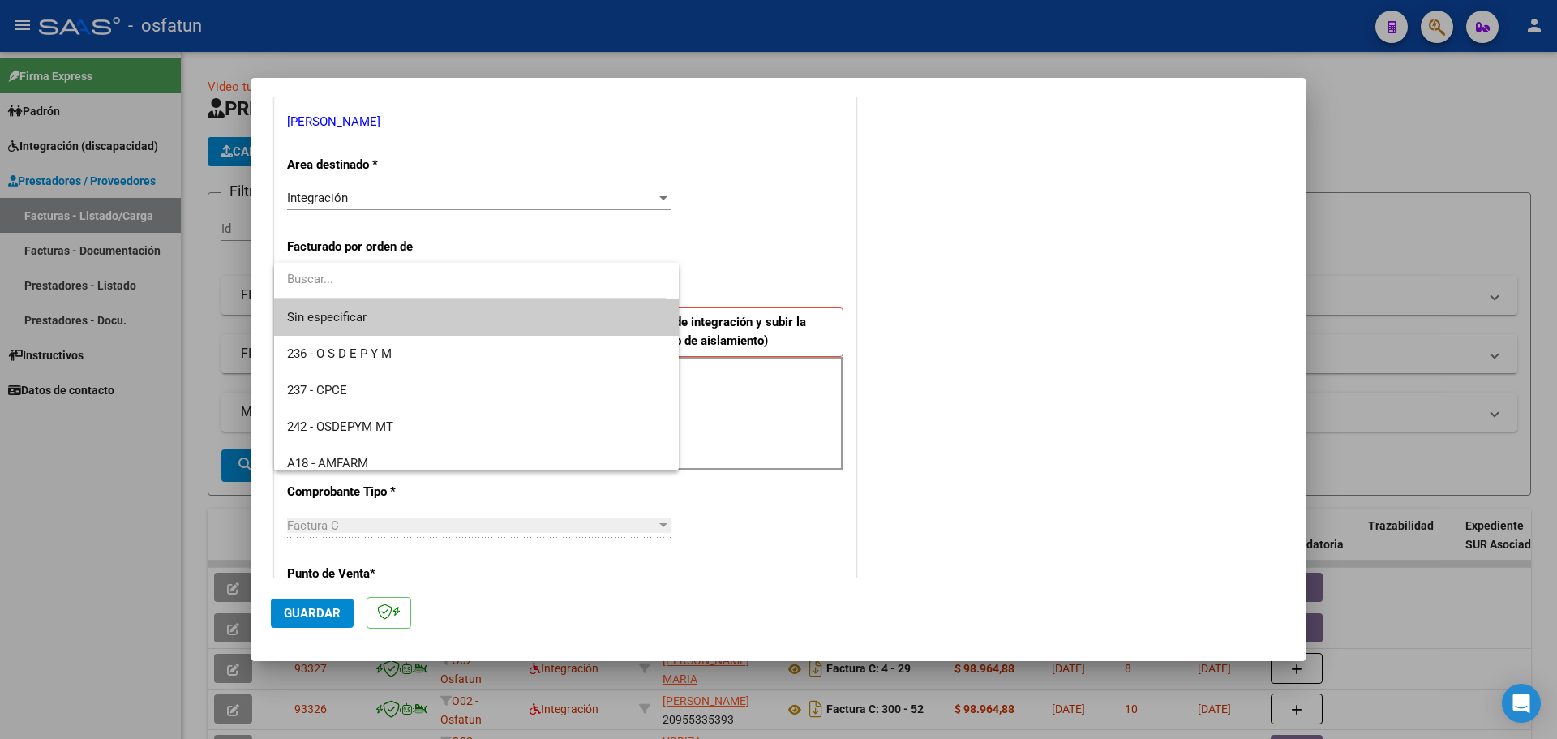
click at [547, 280] on input "dropdown search" at bounding box center [470, 279] width 392 height 36
click at [525, 312] on span "Sin especificar" at bounding box center [476, 317] width 379 height 36
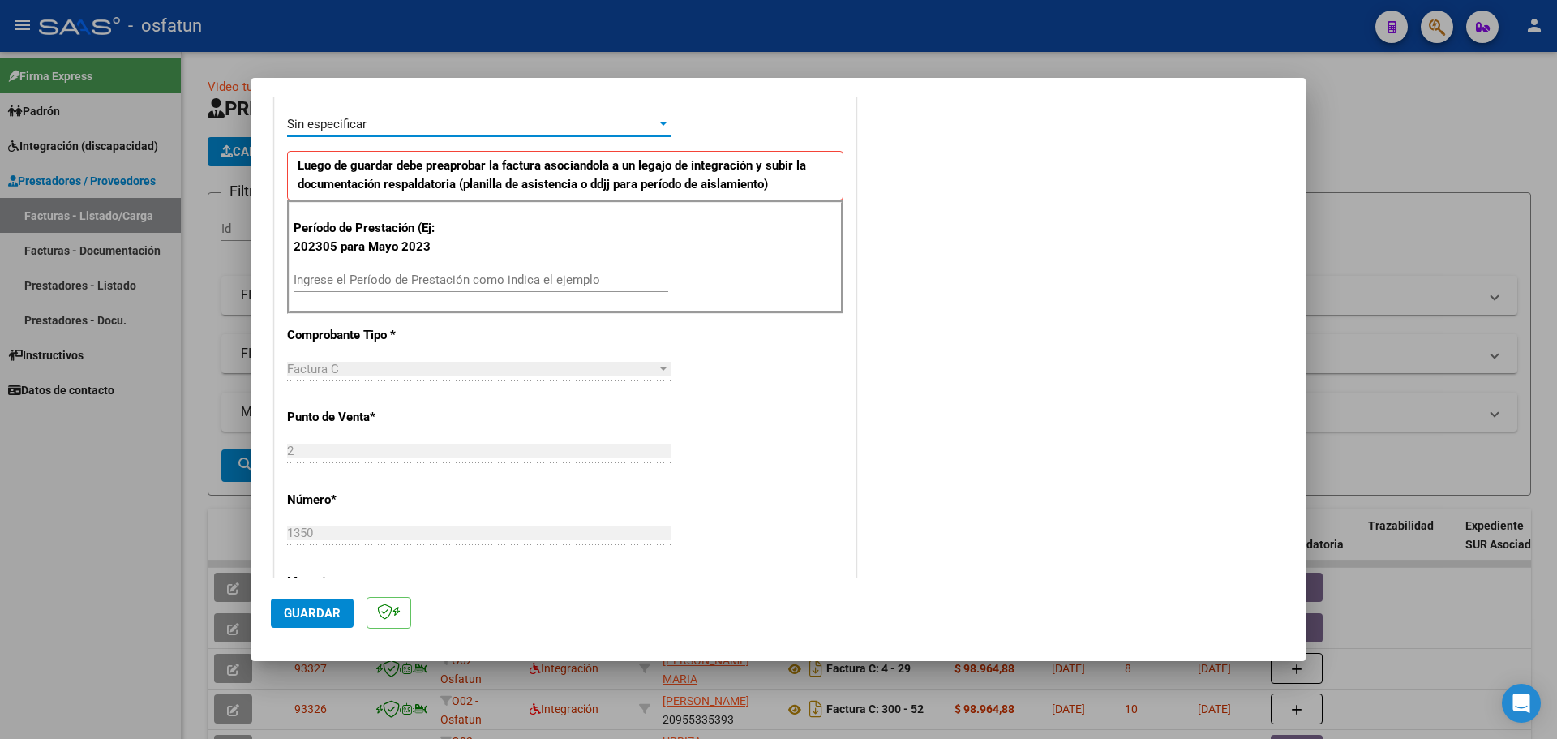
scroll to position [487, 0]
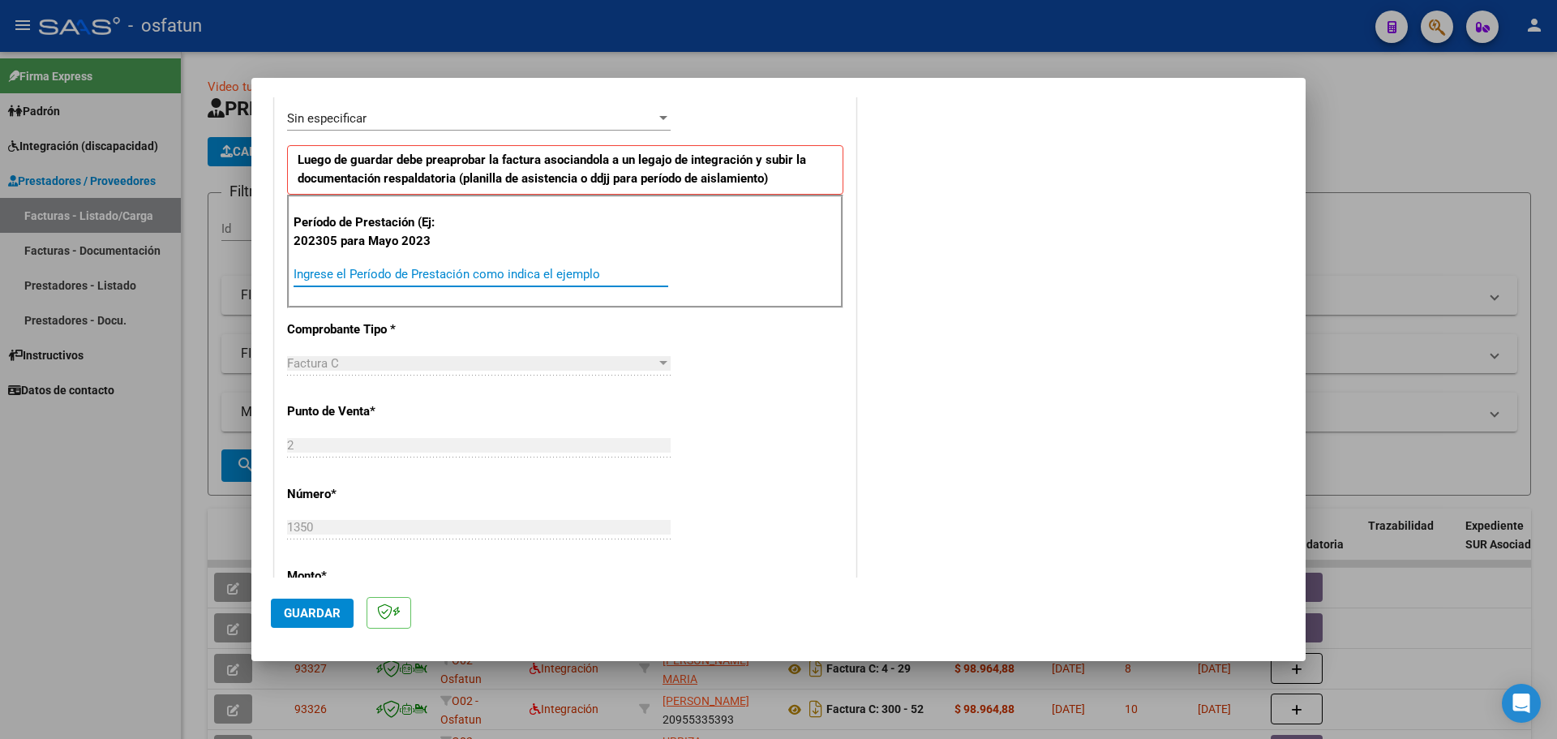
drag, startPoint x: 492, startPoint y: 274, endPoint x: 508, endPoint y: 276, distance: 16.3
click at [499, 276] on input "Ingrese el Período de Prestación como indica el ejemplo" at bounding box center [481, 274] width 375 height 15
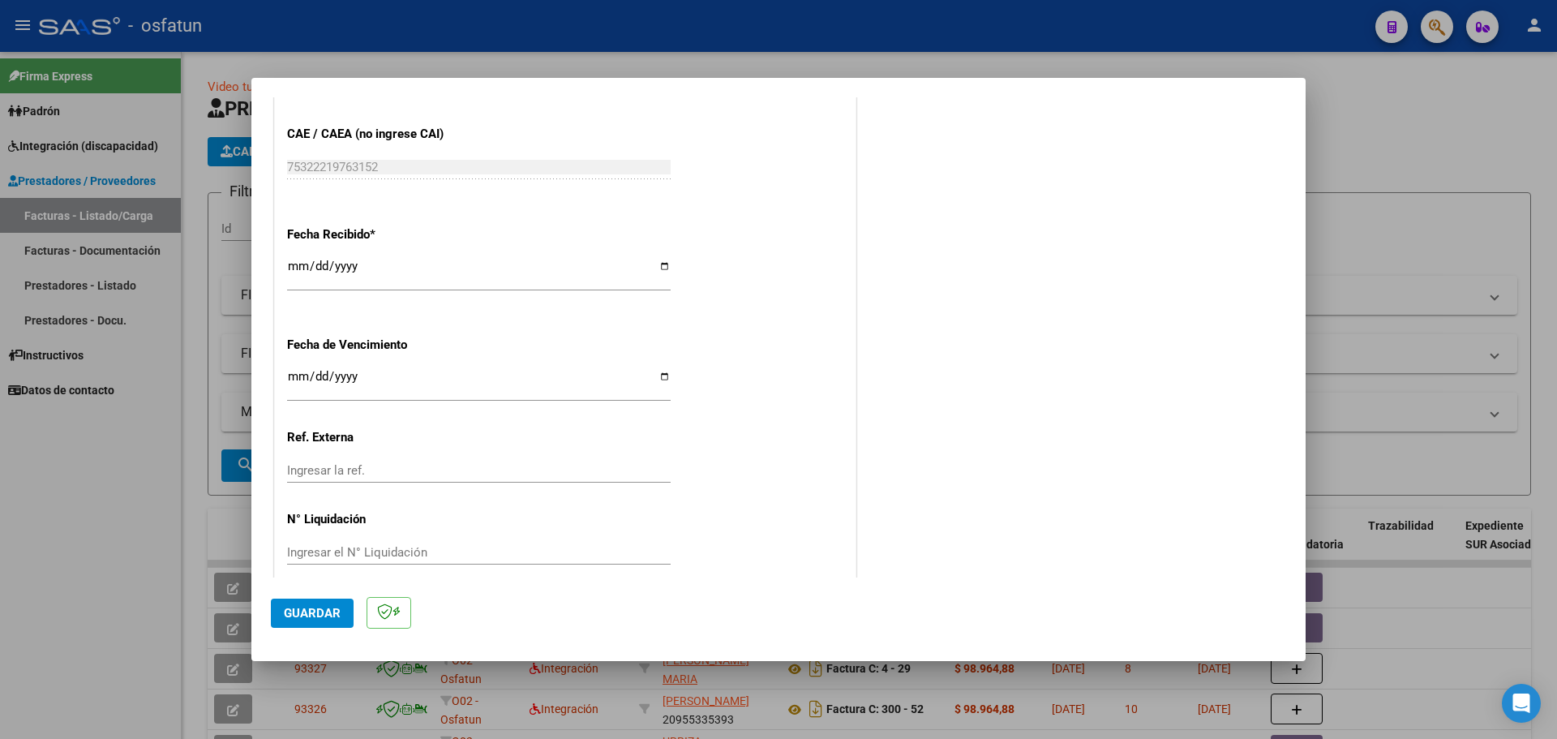
scroll to position [1121, 0]
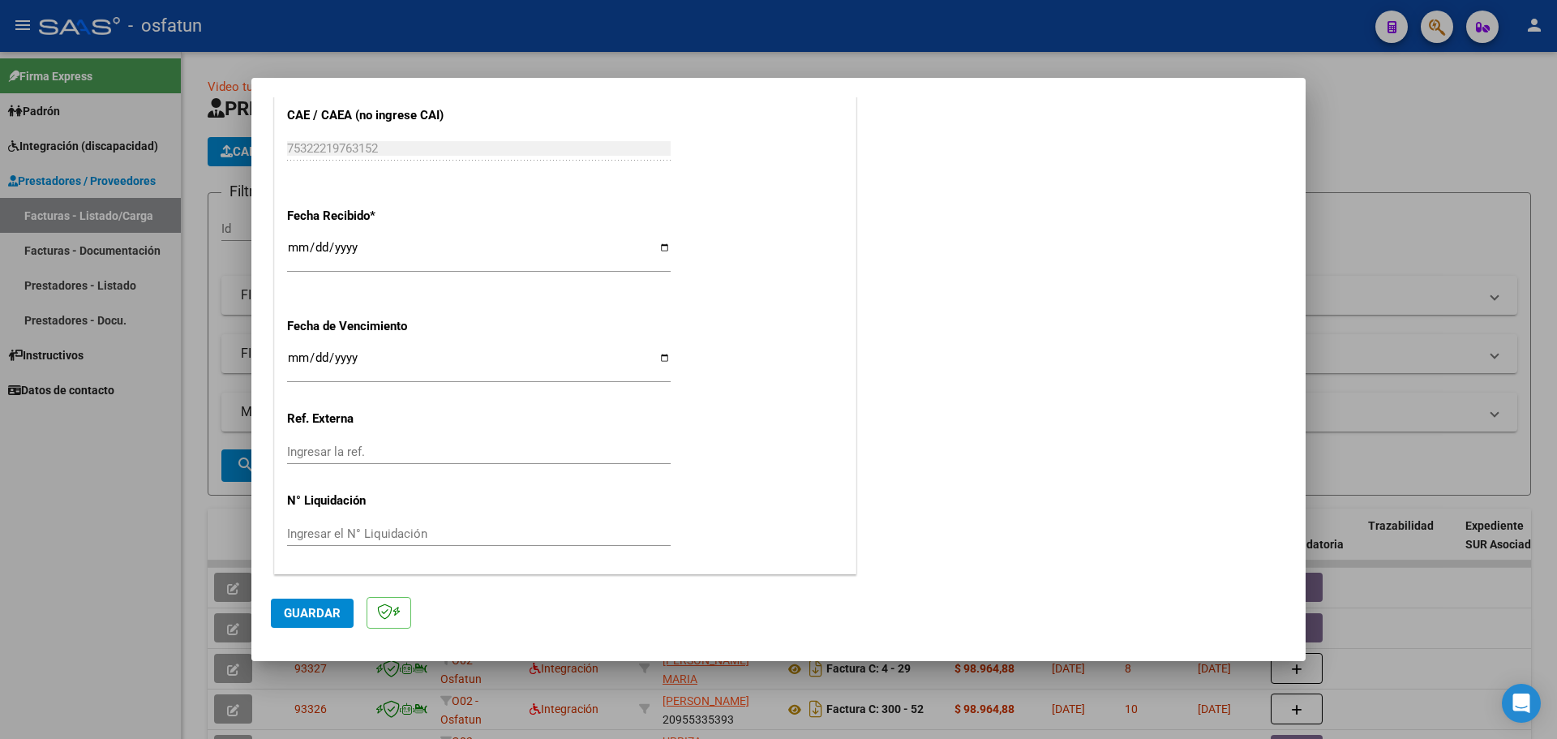
type input "202507"
click at [328, 607] on span "Guardar" at bounding box center [312, 613] width 57 height 15
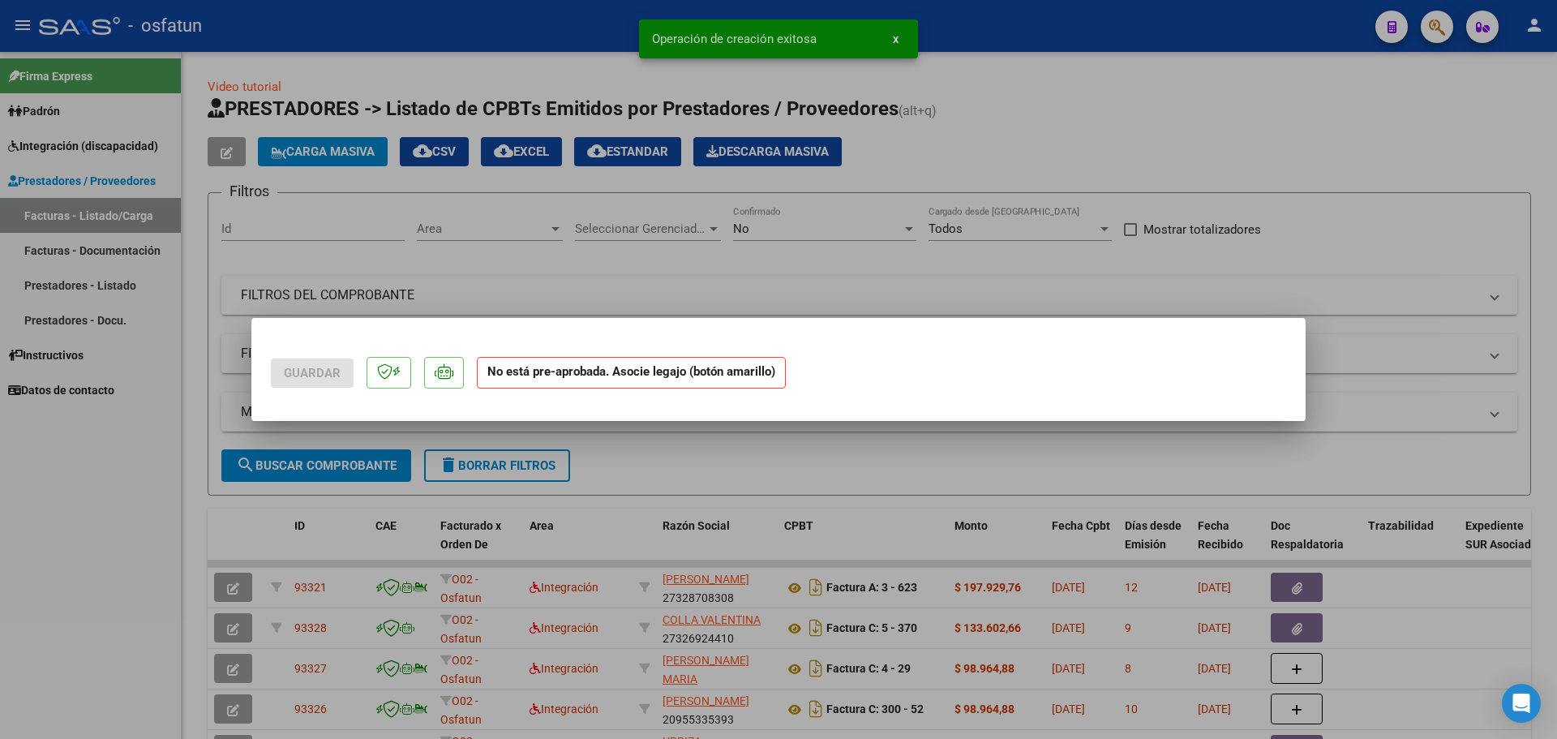
scroll to position [0, 0]
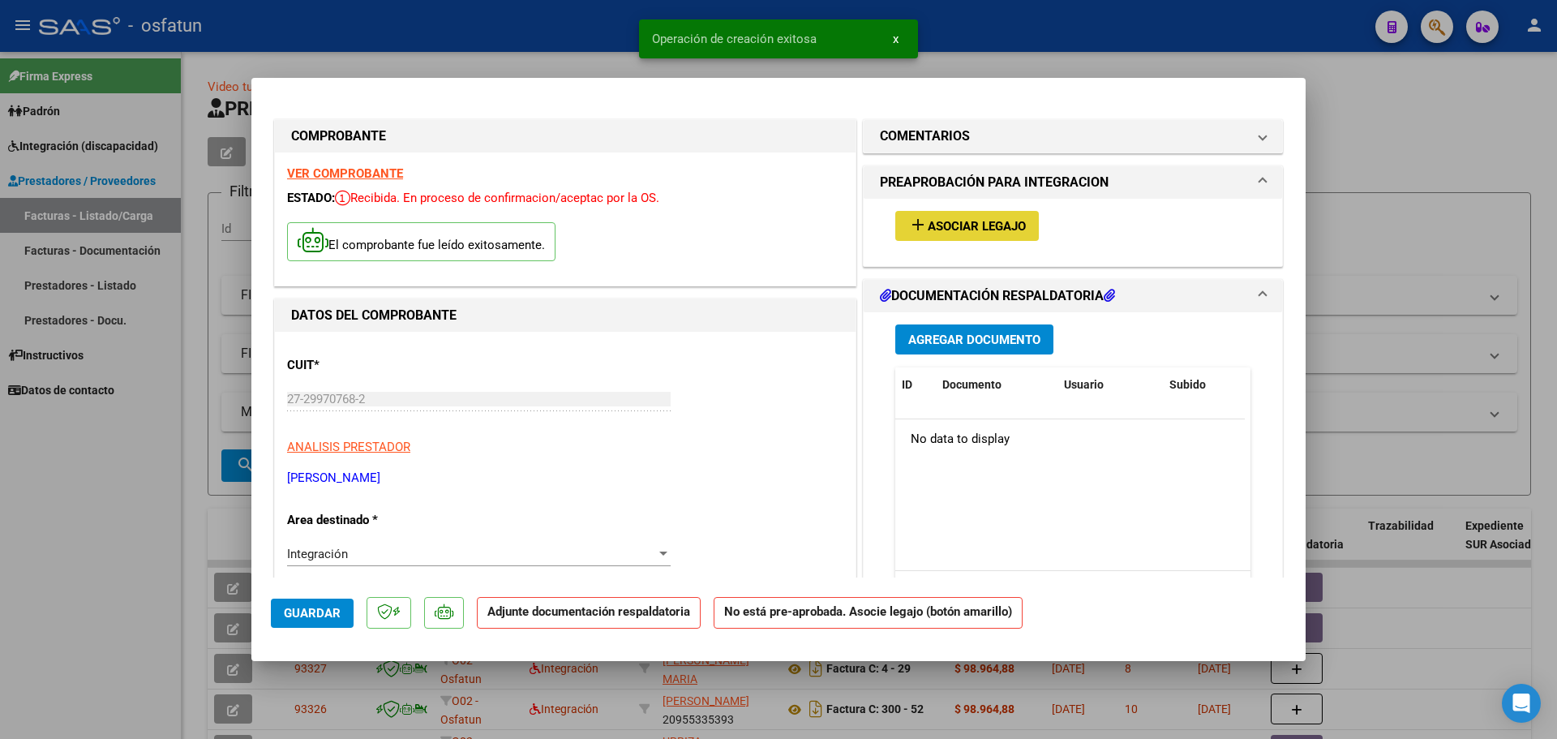
click at [911, 223] on mat-icon "add" at bounding box center [917, 224] width 19 height 19
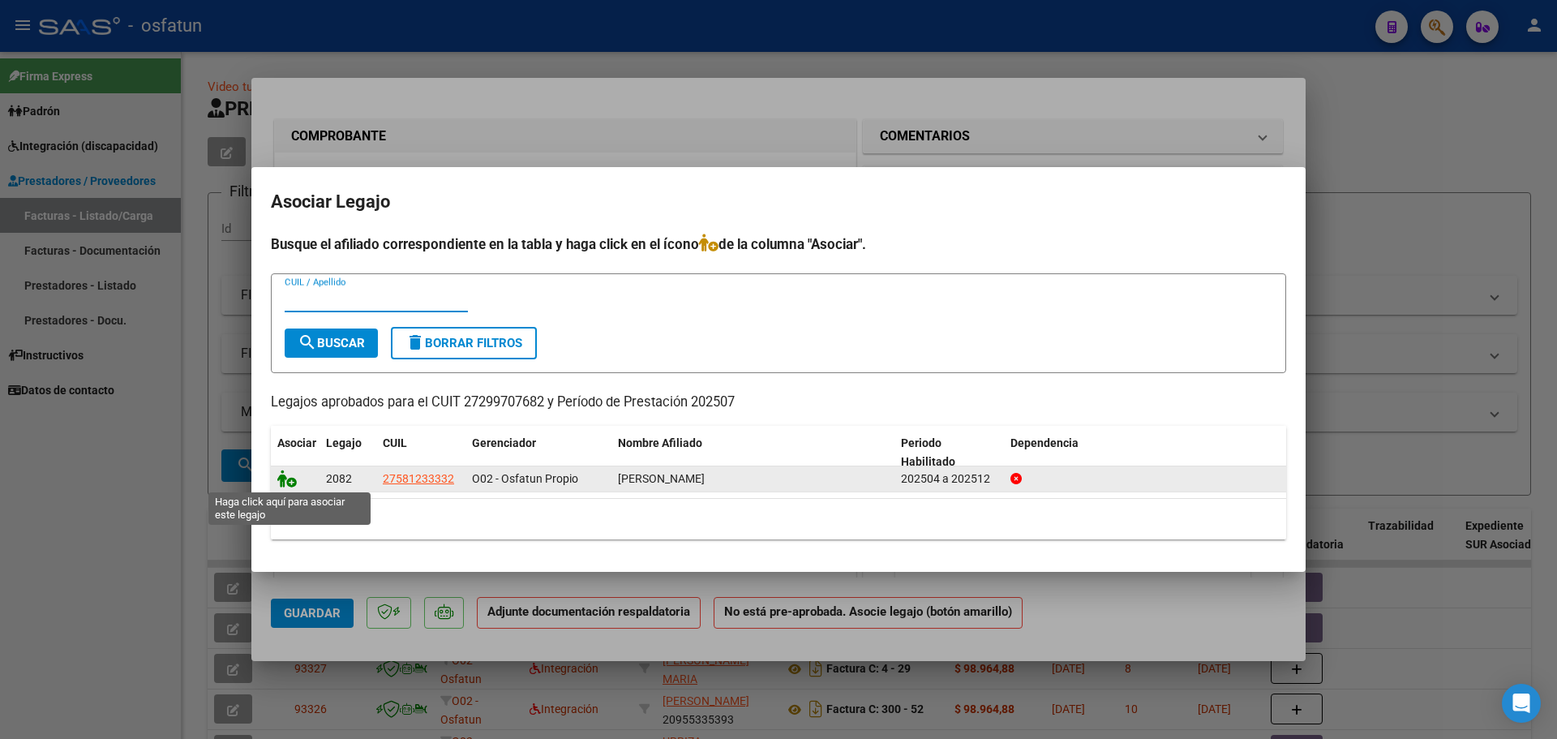
click at [285, 485] on icon at bounding box center [286, 478] width 19 height 18
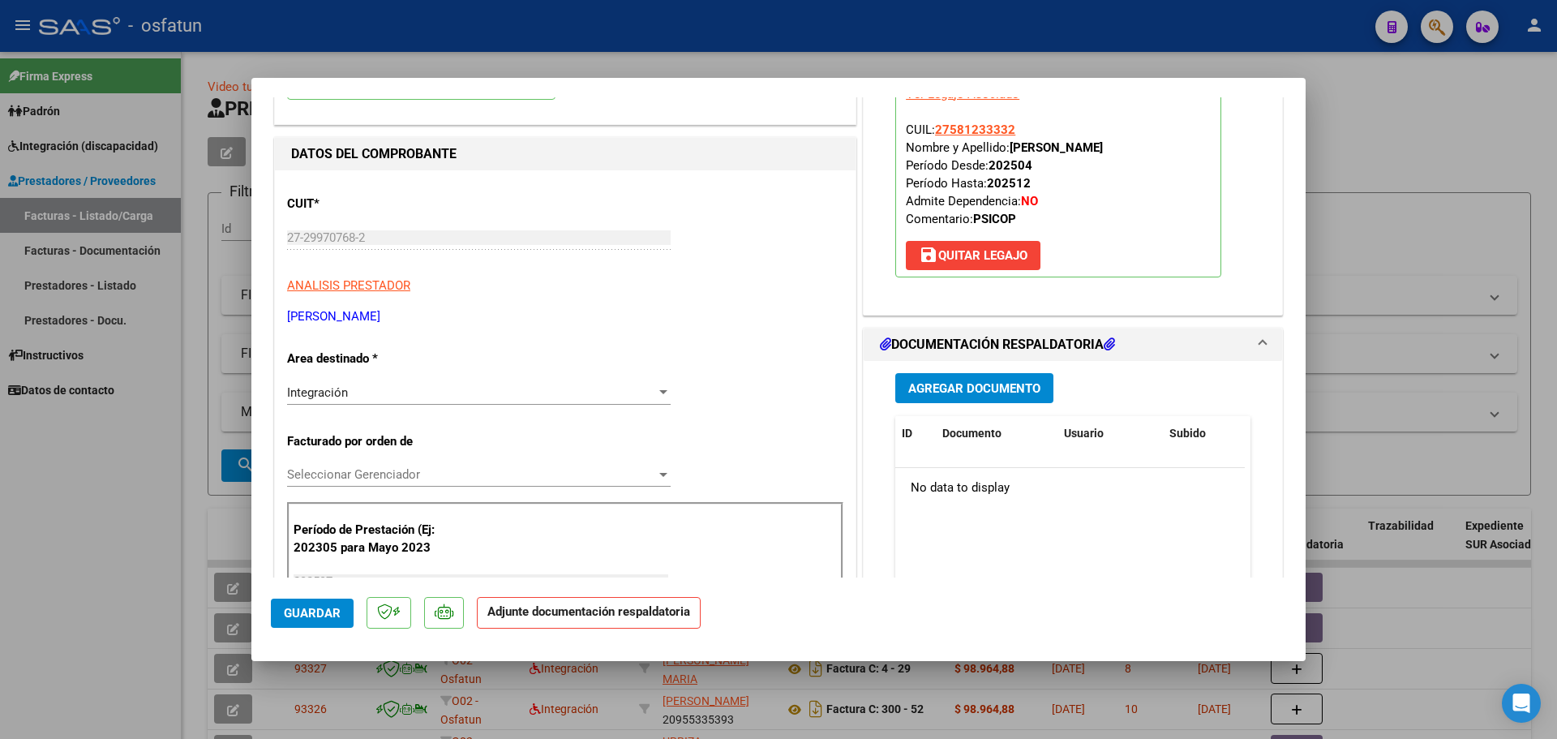
scroll to position [162, 0]
click at [964, 388] on span "Agregar Documento" at bounding box center [974, 387] width 132 height 15
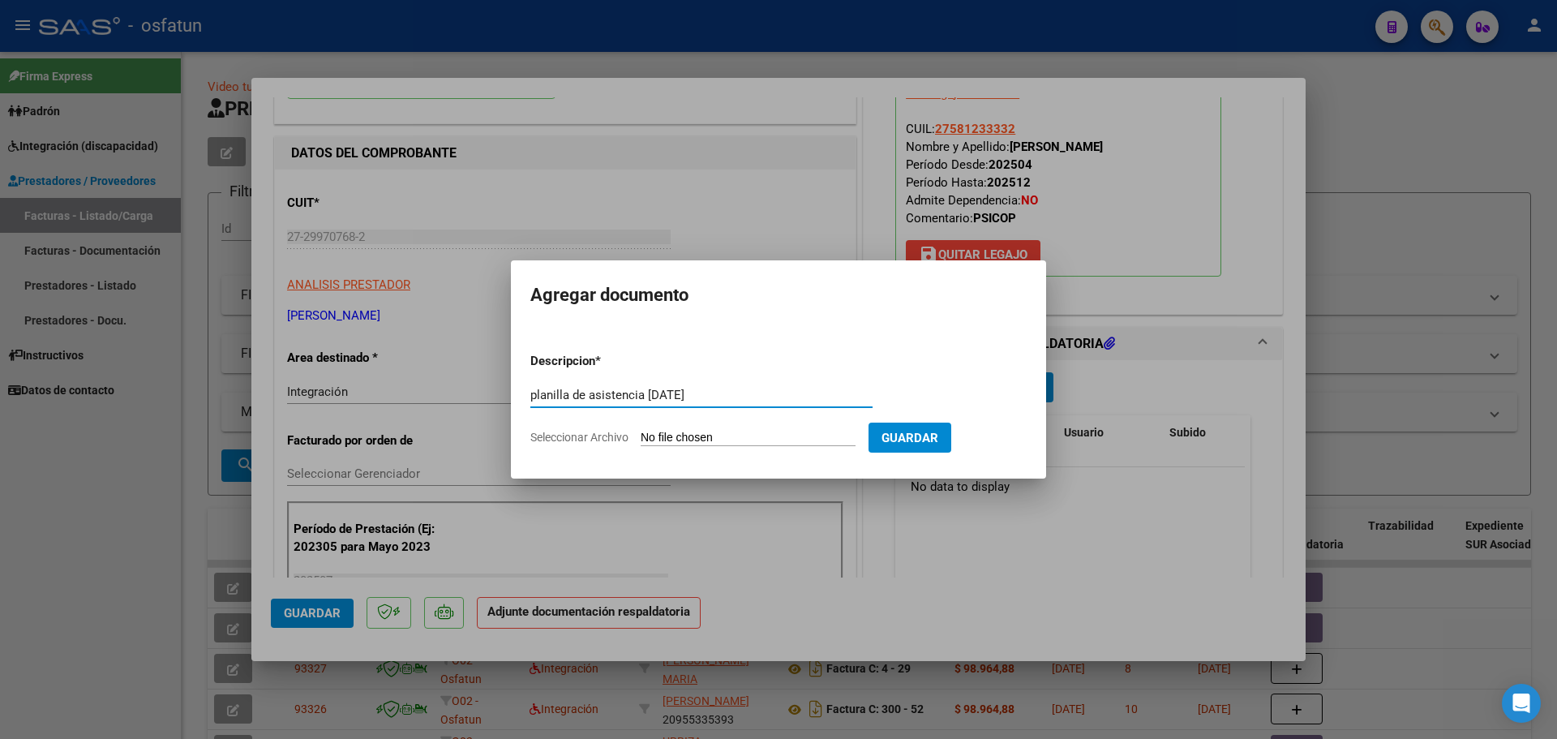
type input "planilla de asistencia [DATE]"
click at [753, 439] on input "Seleccionar Archivo" at bounding box center [748, 438] width 215 height 15
type input "C:\fakepath\WhatsApp Image [DATE] 16.15.38.jpeg"
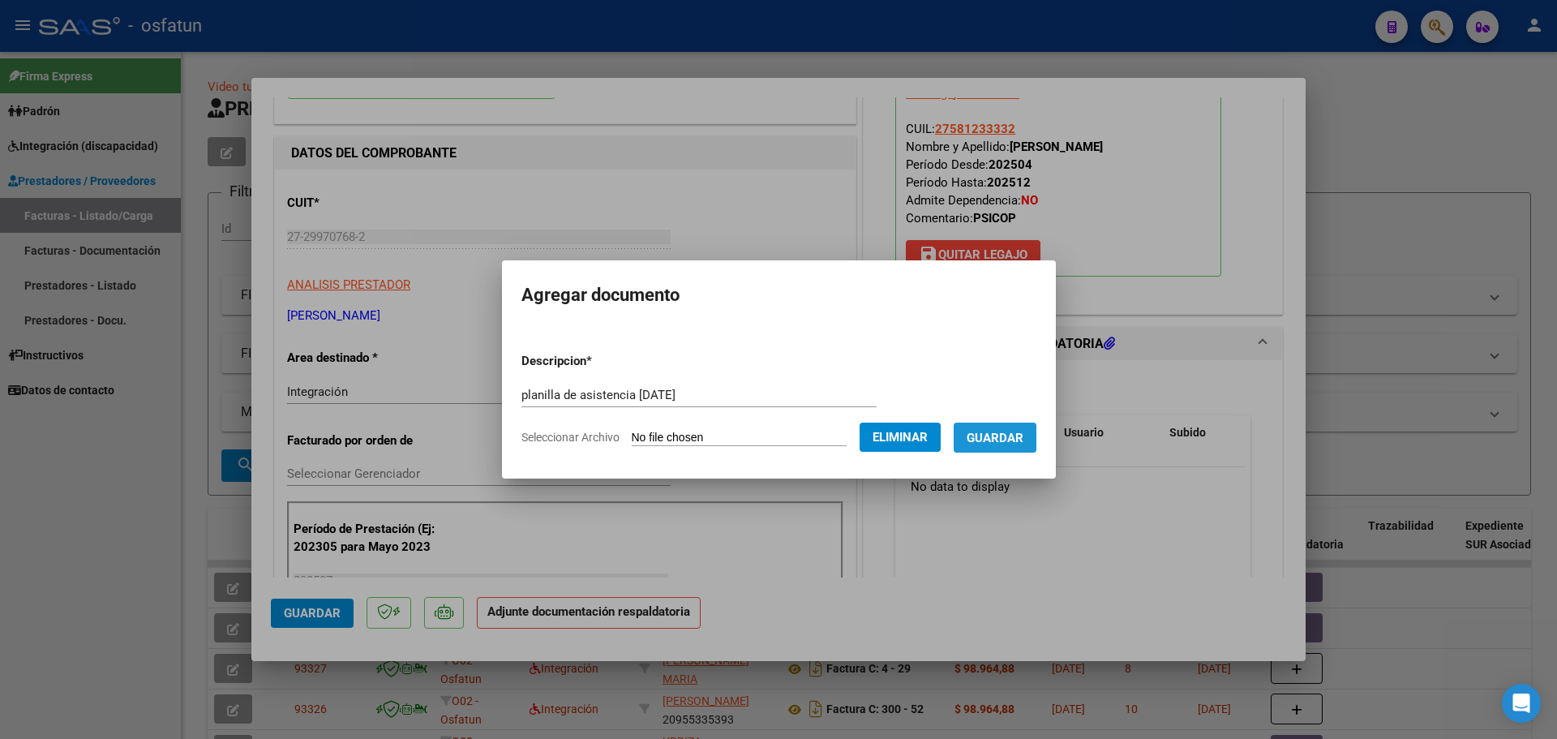
click at [1007, 439] on span "Guardar" at bounding box center [995, 438] width 57 height 15
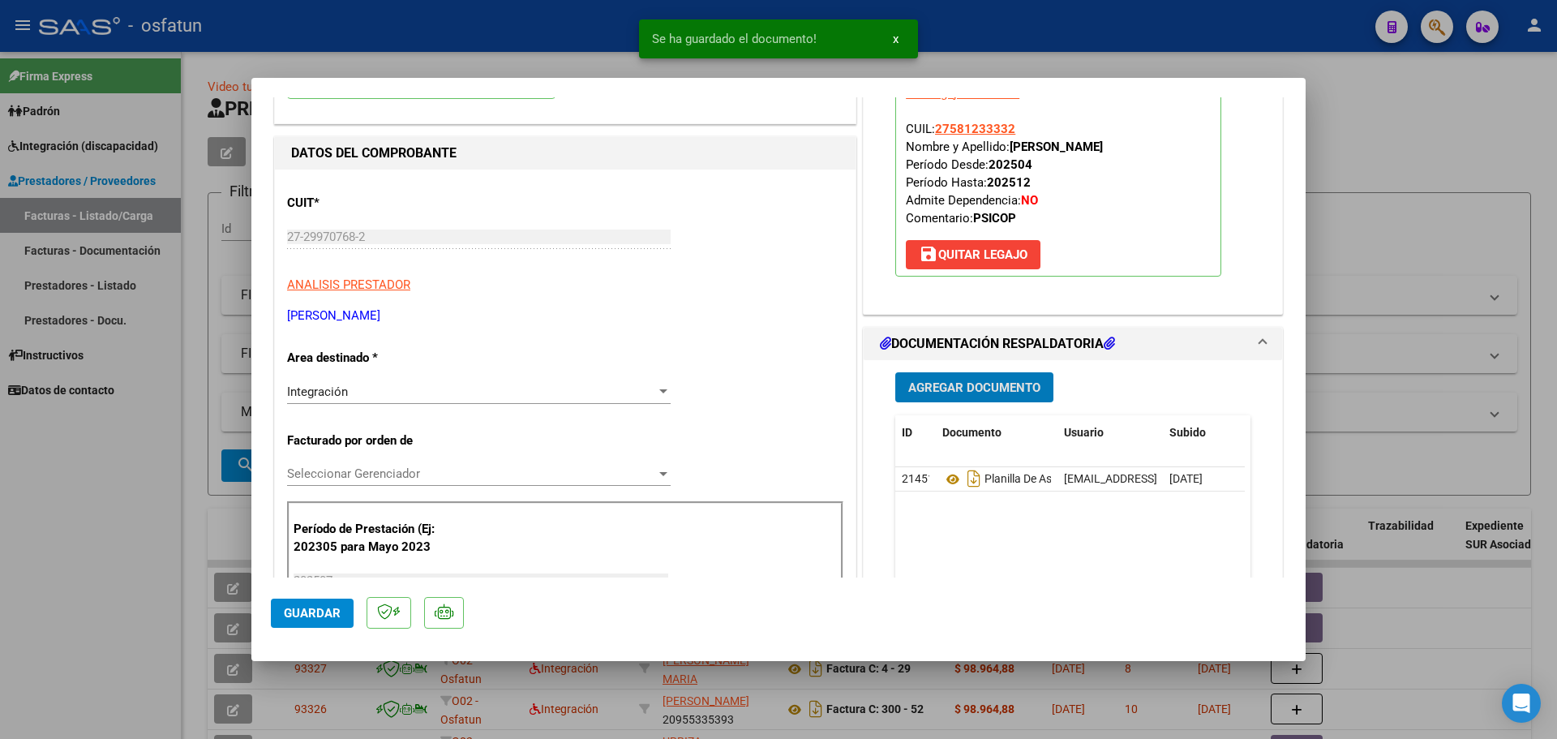
click at [1421, 120] on div at bounding box center [778, 369] width 1557 height 739
type input "$ 0,00"
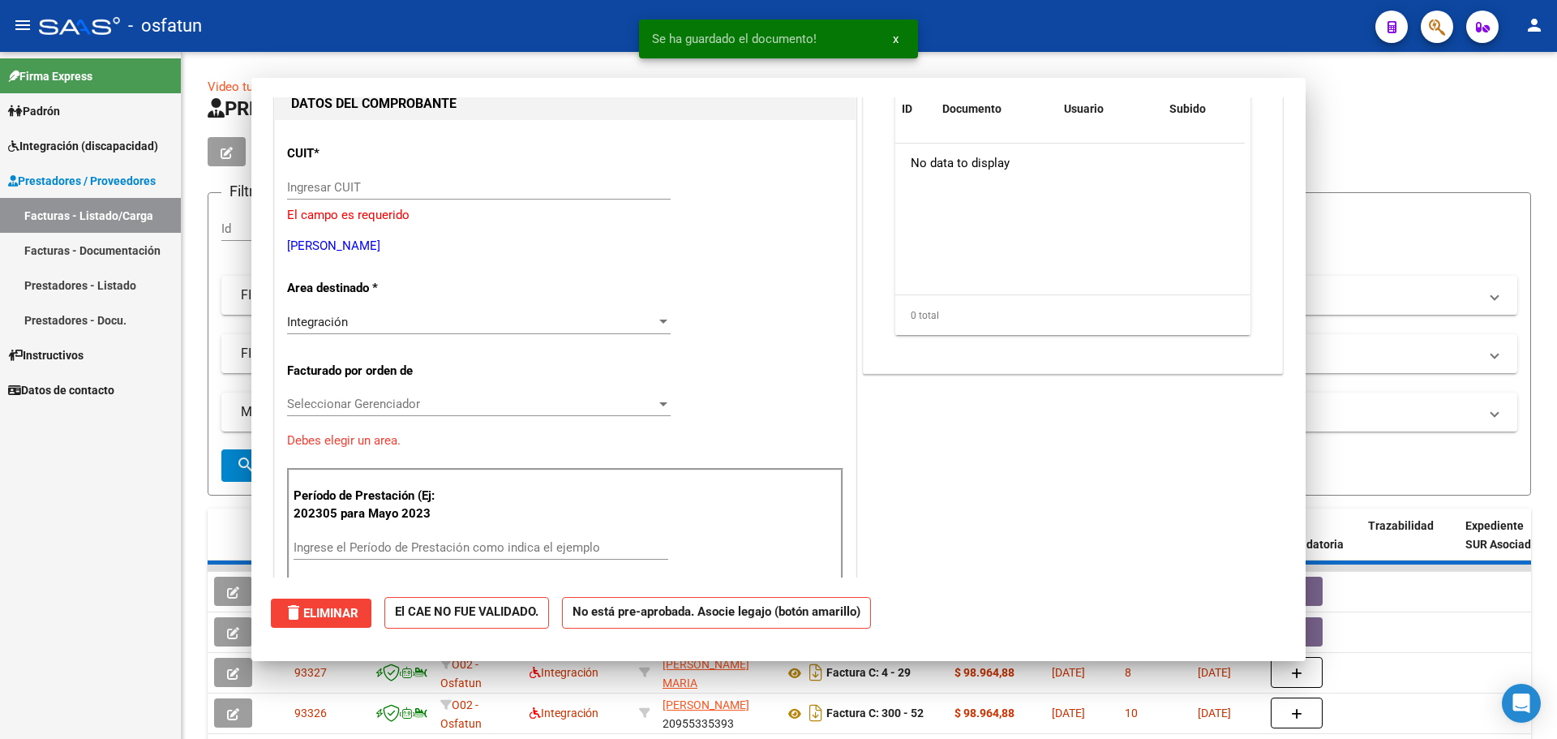
scroll to position [172, 0]
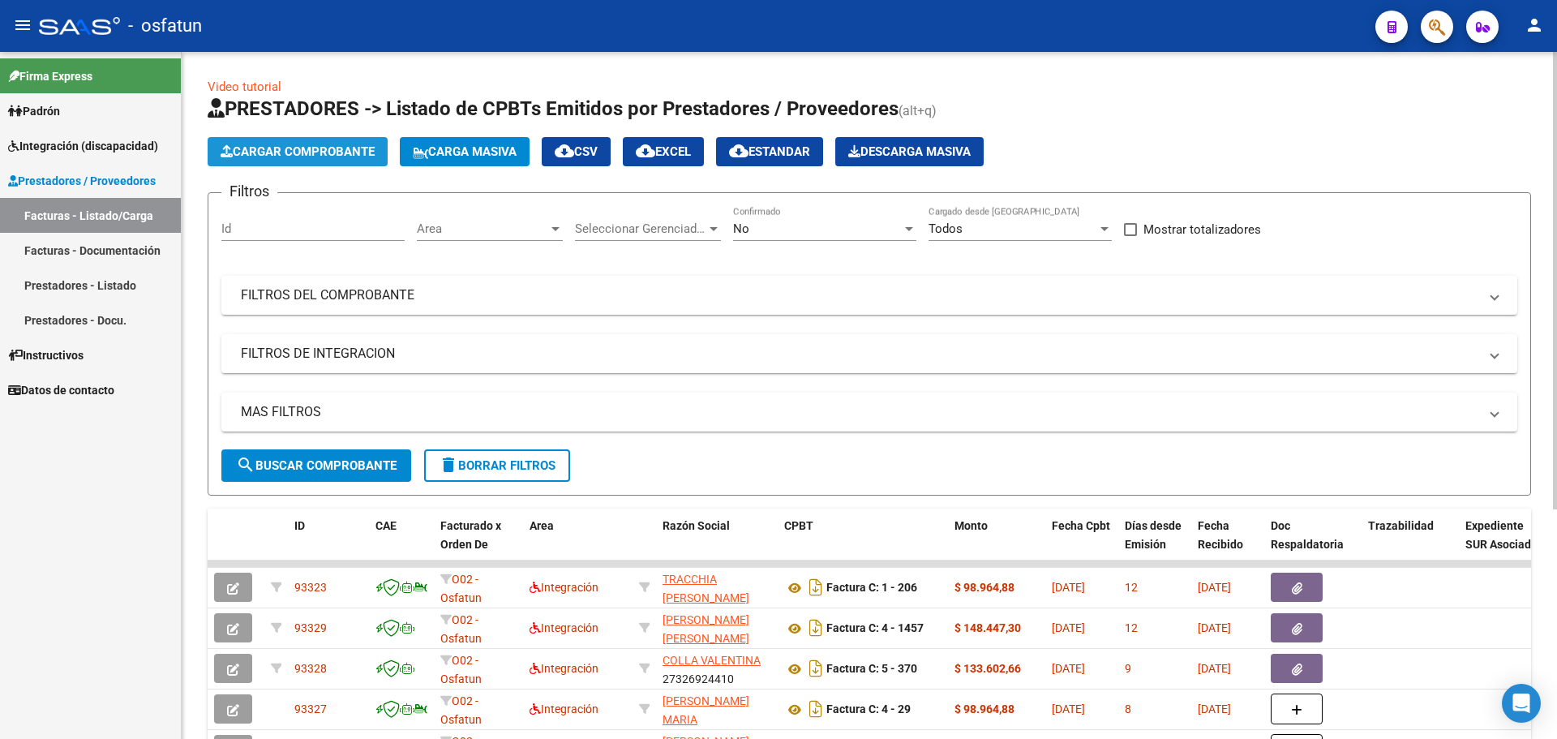
click at [307, 153] on span "Cargar Comprobante" at bounding box center [298, 151] width 154 height 15
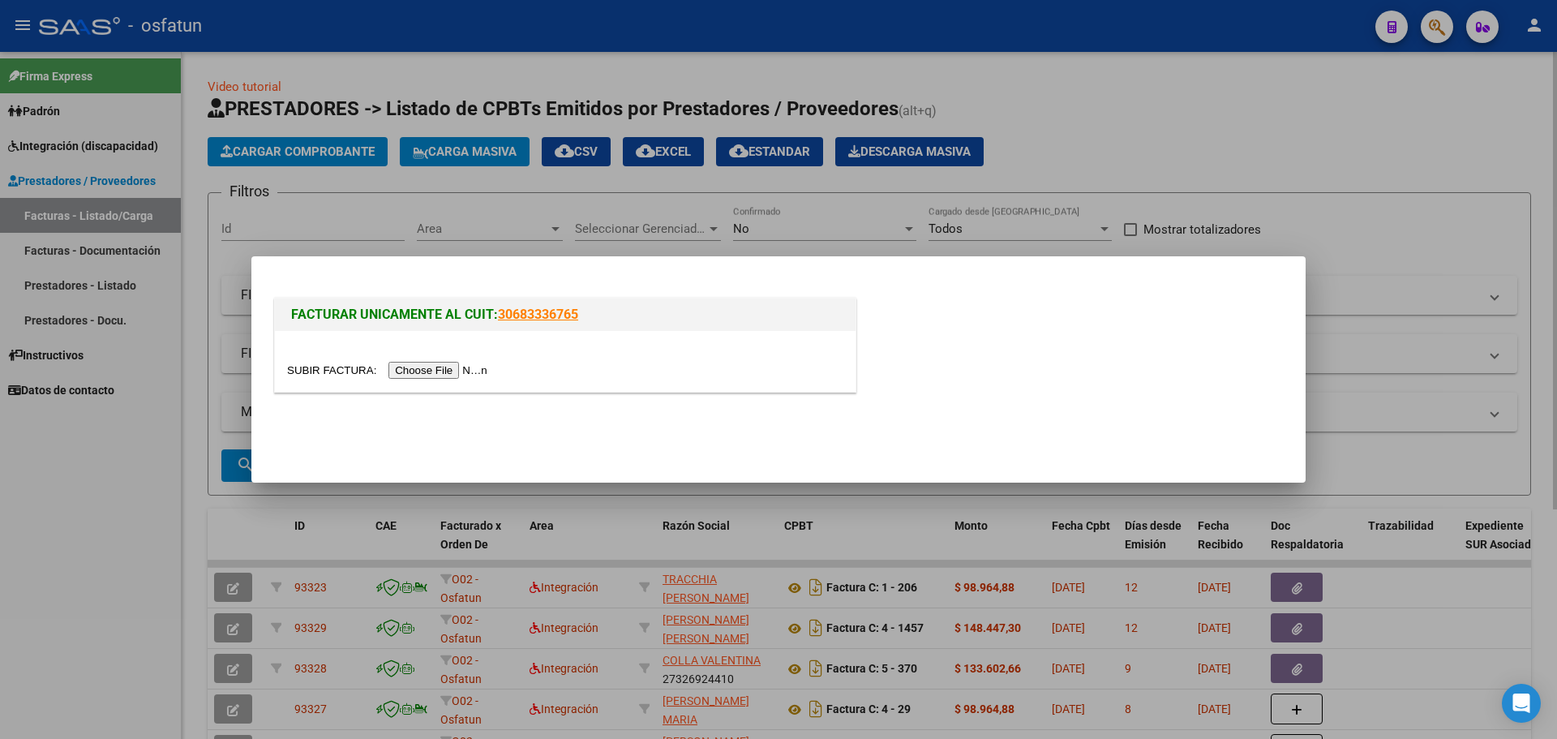
click at [435, 371] on input "file" at bounding box center [389, 370] width 205 height 17
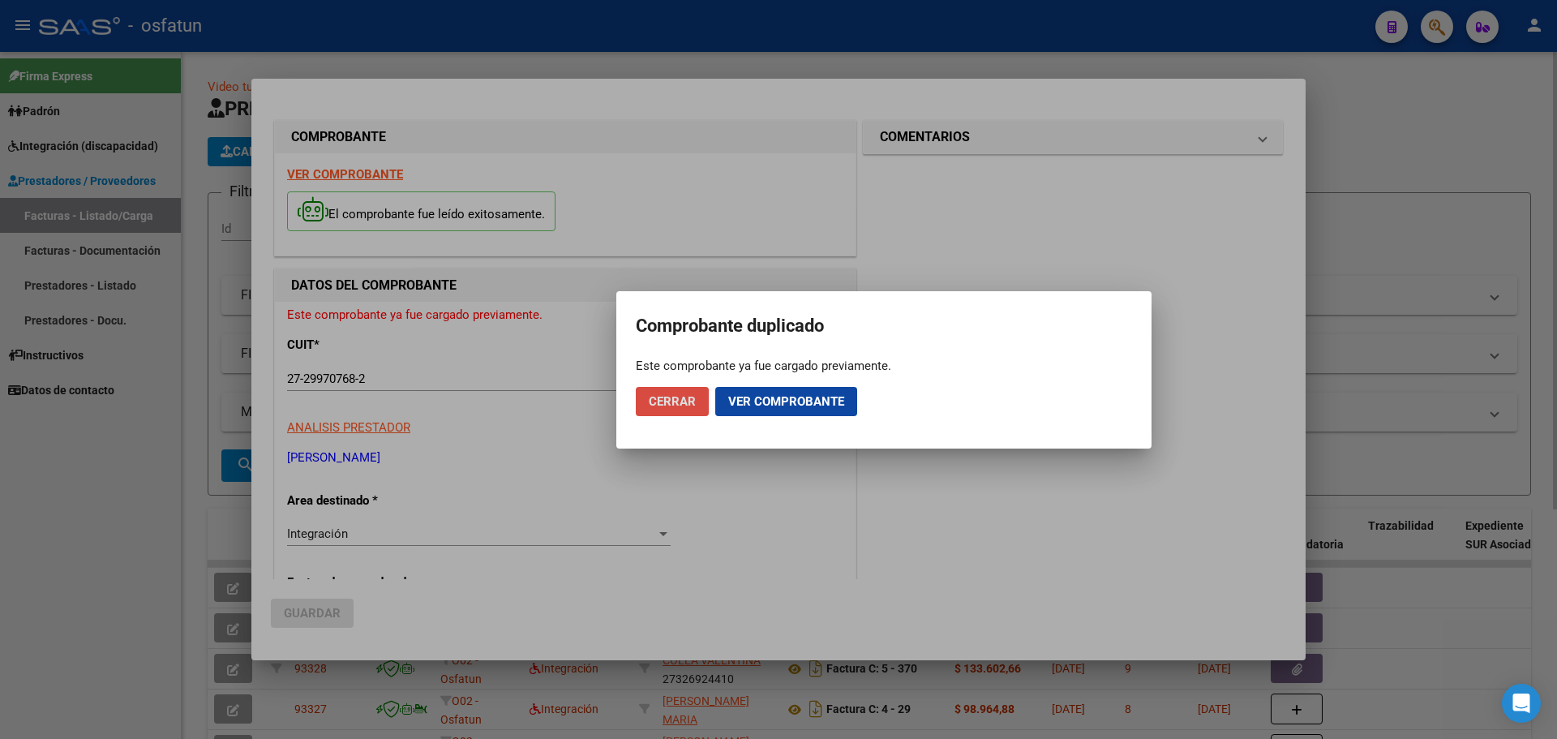
click at [658, 402] on span "Cerrar" at bounding box center [672, 401] width 47 height 15
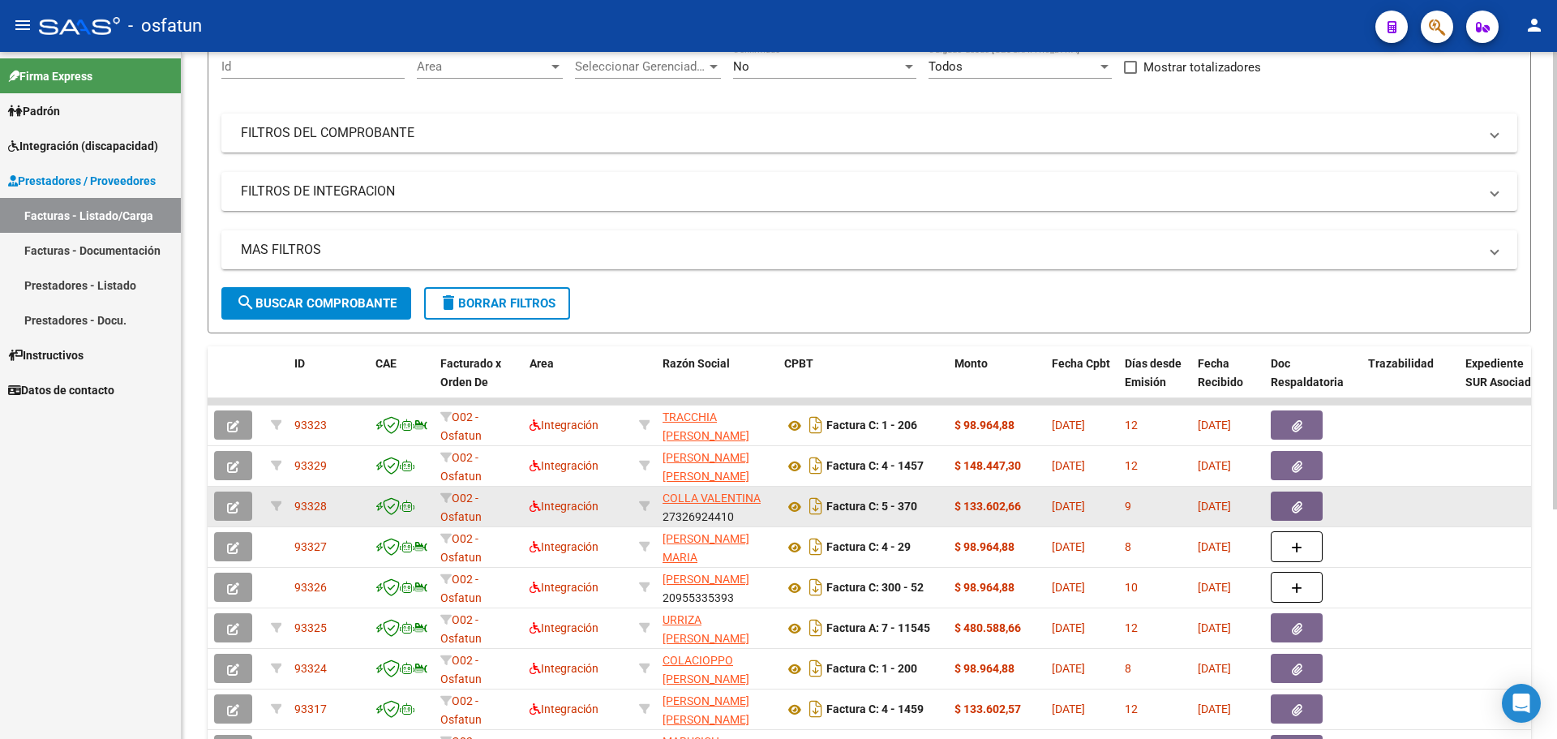
scroll to position [0, 0]
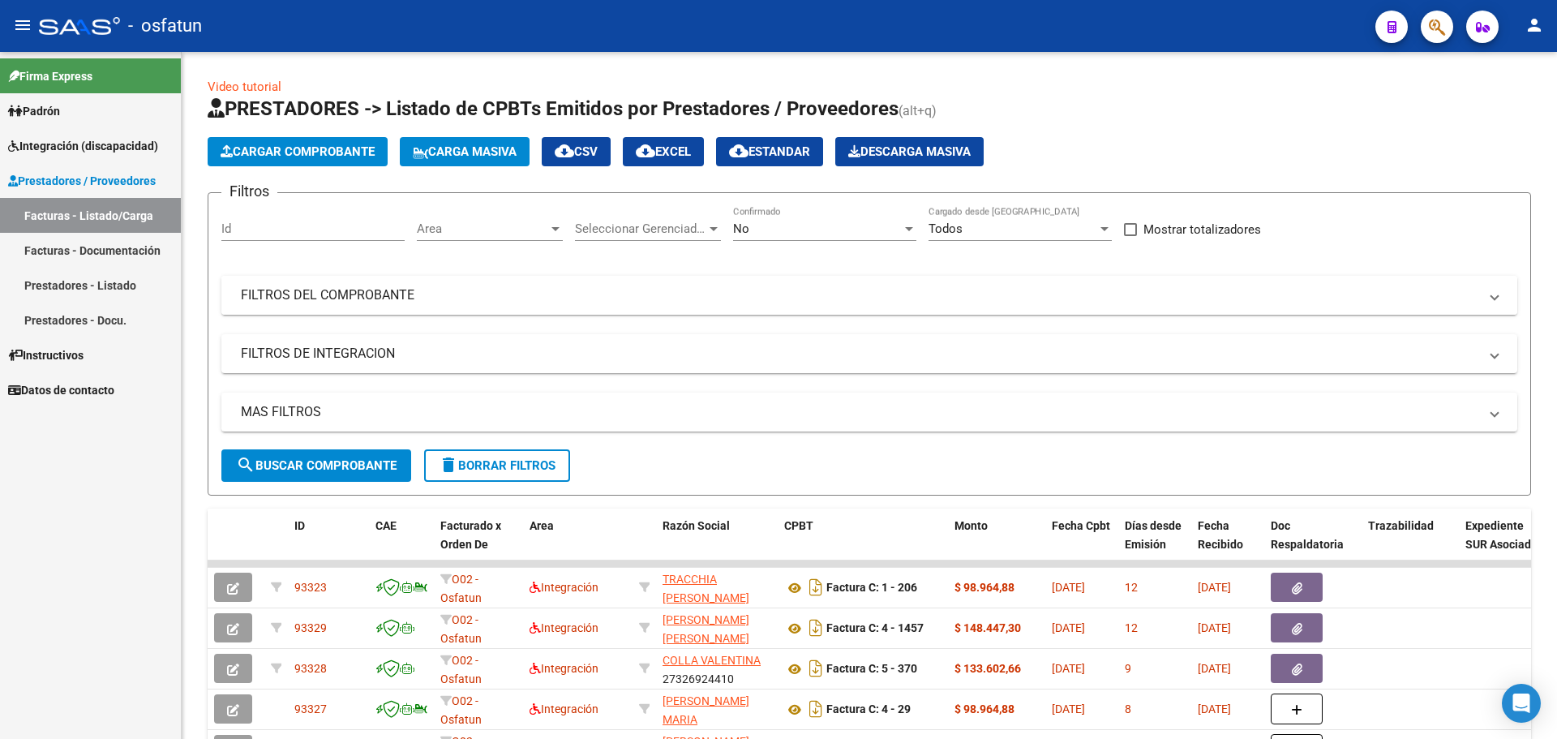
click at [290, 286] on mat-panel-title "FILTROS DEL COMPROBANTE" at bounding box center [859, 295] width 1237 height 18
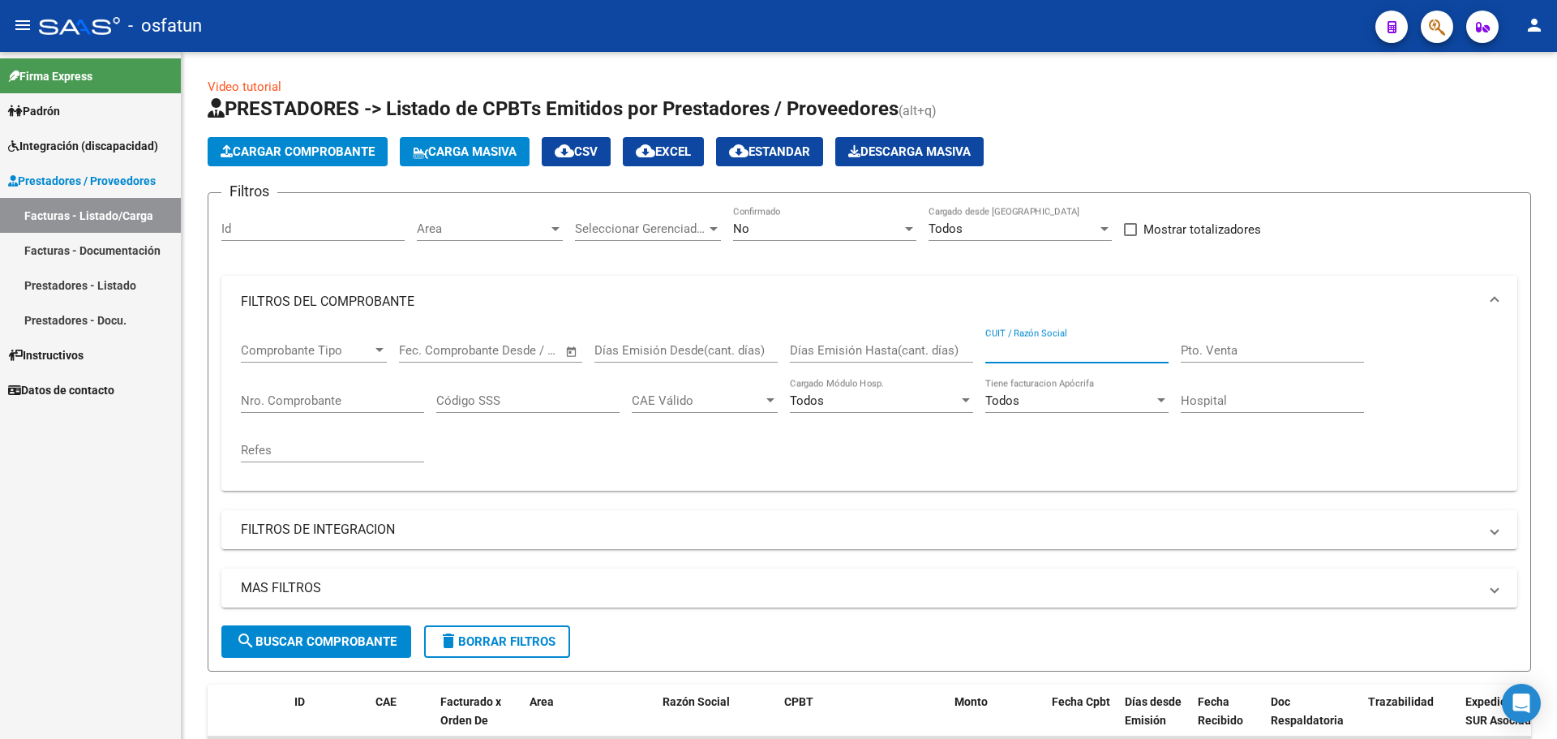
click at [1048, 350] on input "CUIT / Razón Social" at bounding box center [1076, 350] width 183 height 15
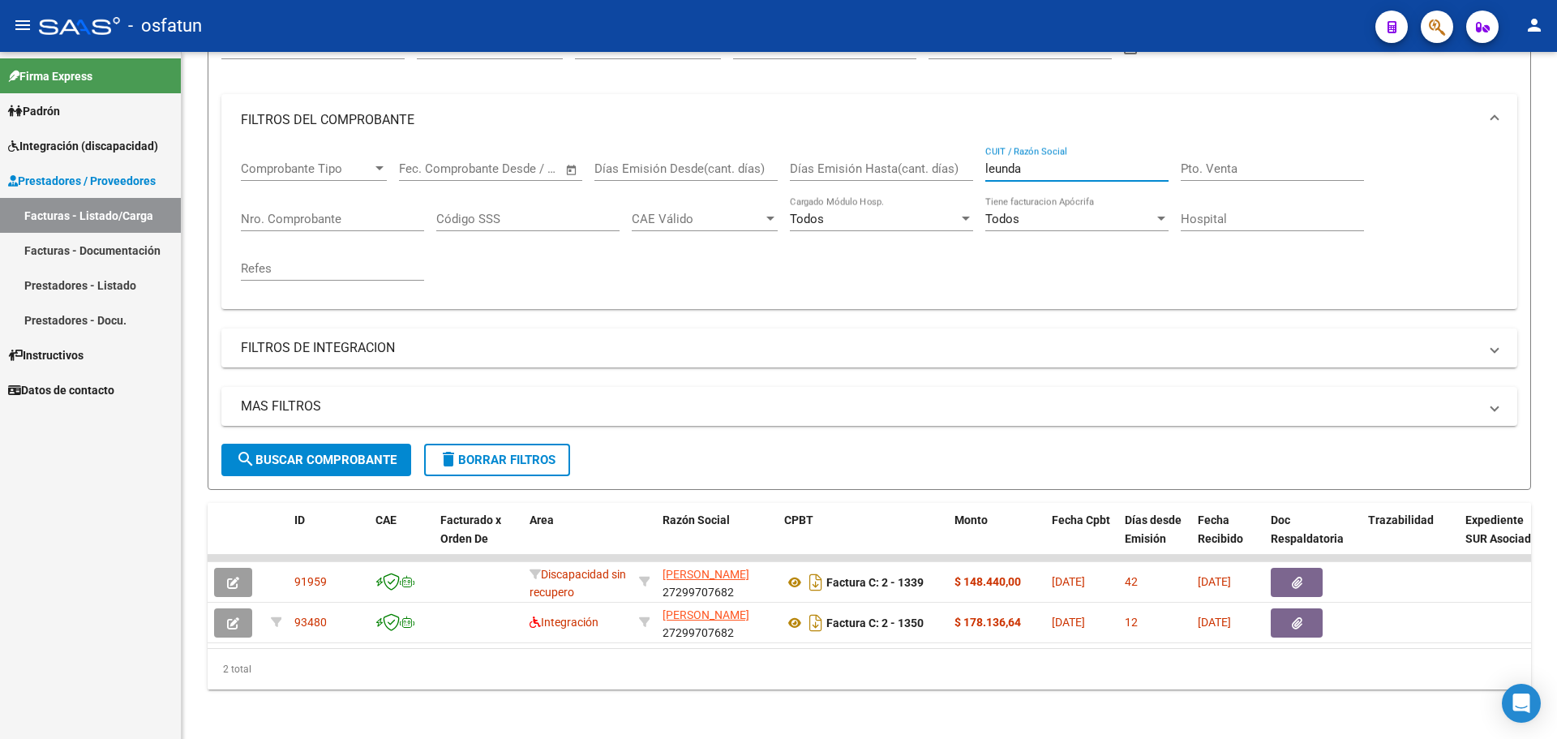
scroll to position [196, 0]
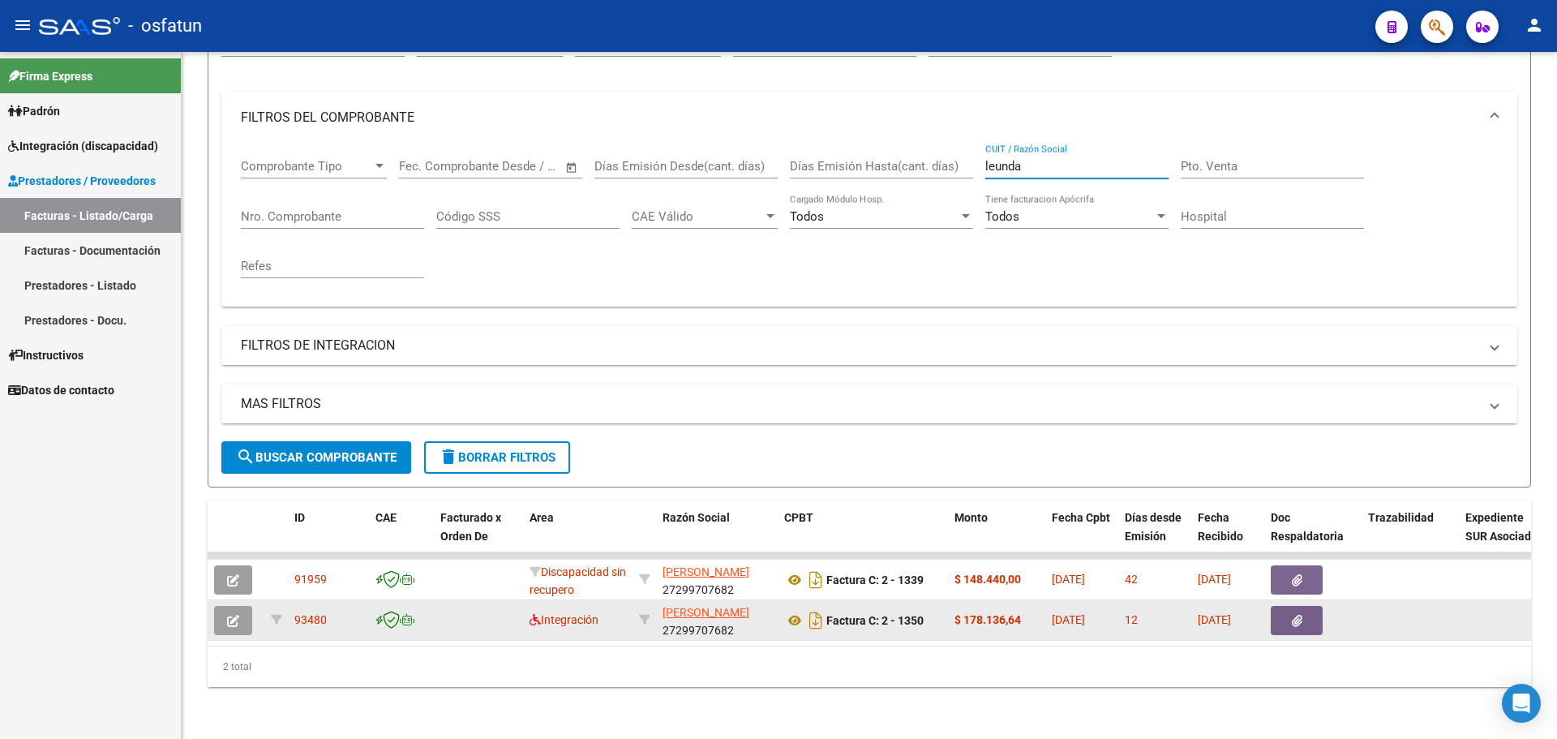
type input "leunda"
click at [238, 615] on icon "button" at bounding box center [233, 621] width 12 height 12
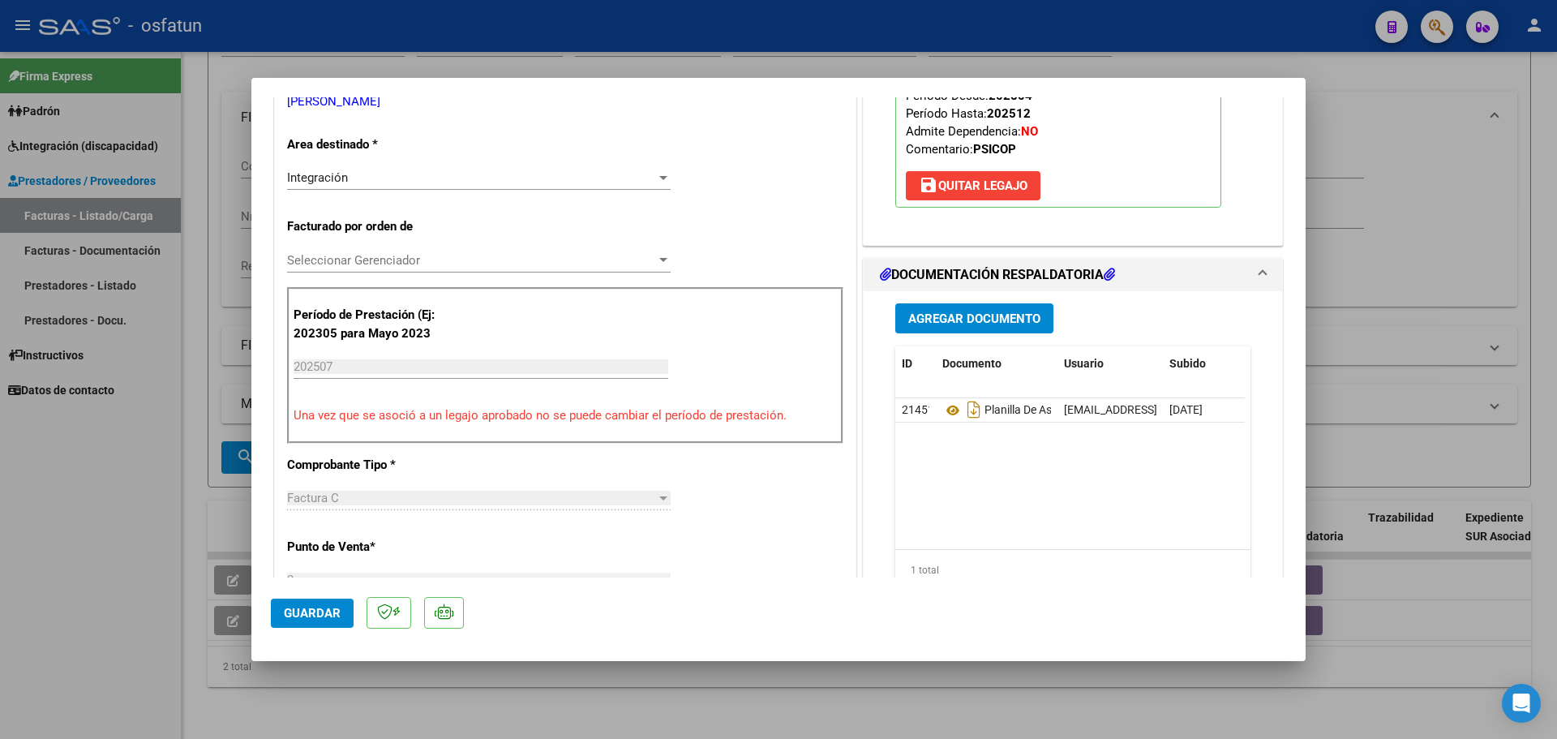
scroll to position [324, 0]
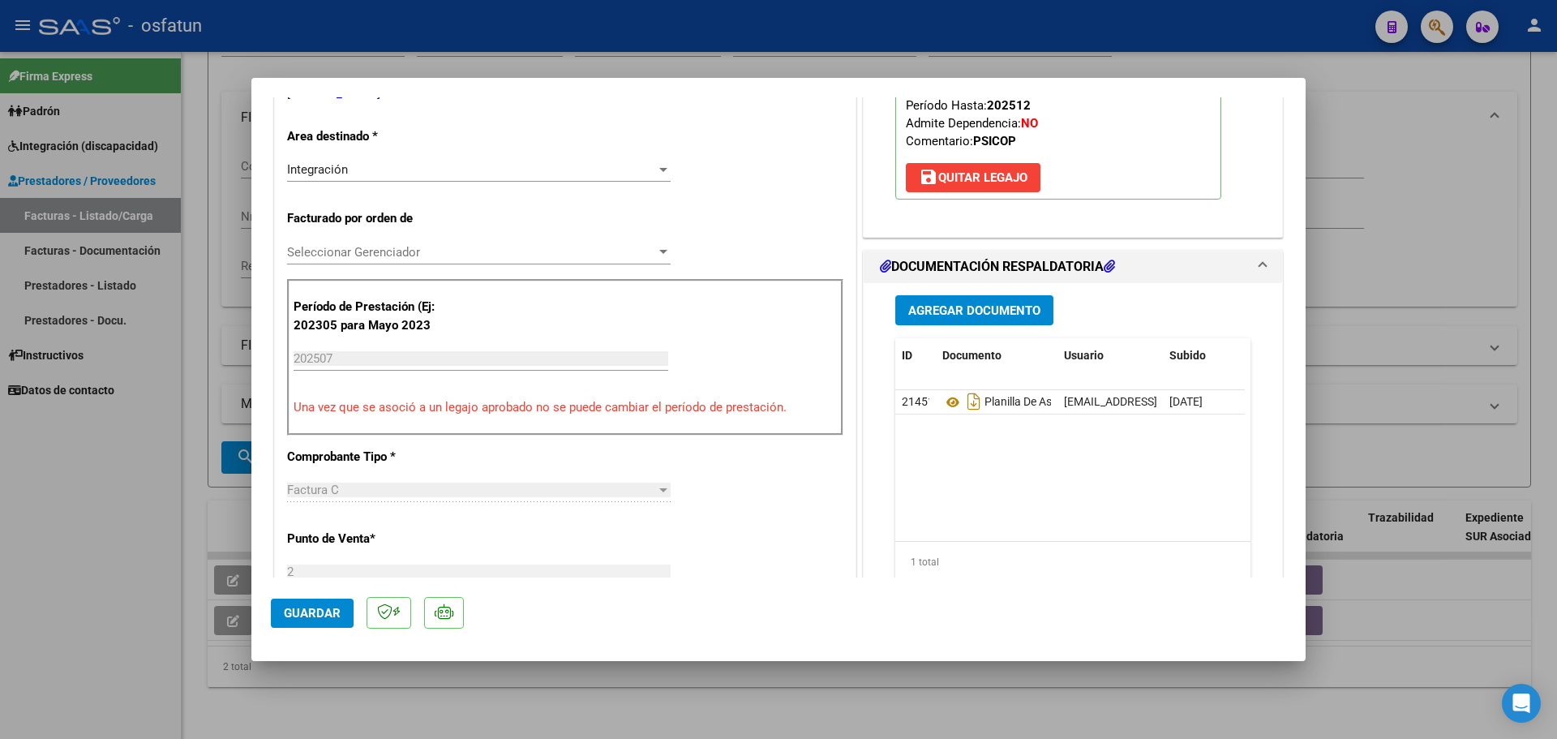
click at [1010, 300] on button "Agregar Documento" at bounding box center [974, 310] width 158 height 30
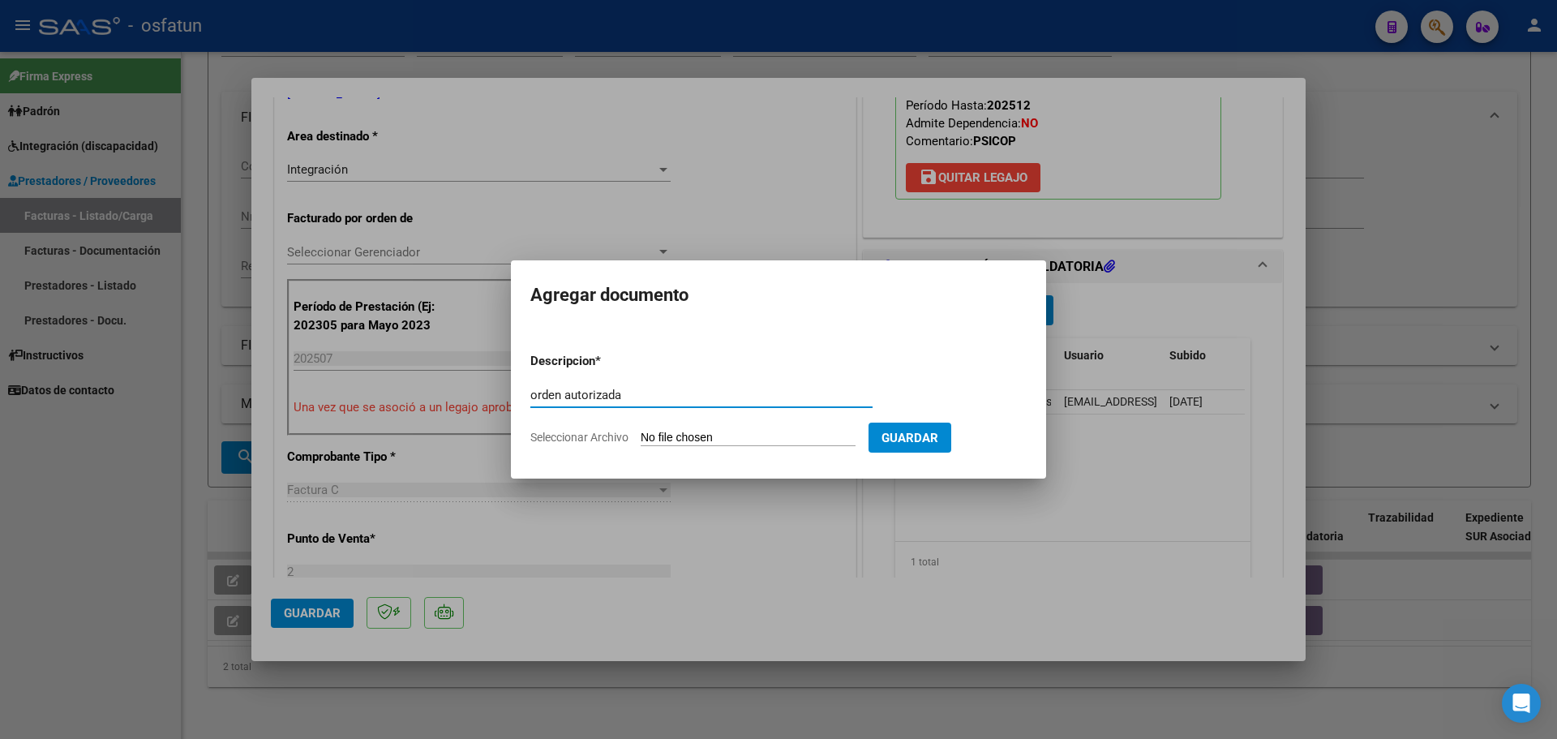
type input "orden autorizada"
click at [692, 435] on input "Seleccionar Archivo" at bounding box center [748, 438] width 215 height 15
type input "C:\fakepath\order_3470200 (2).pdf"
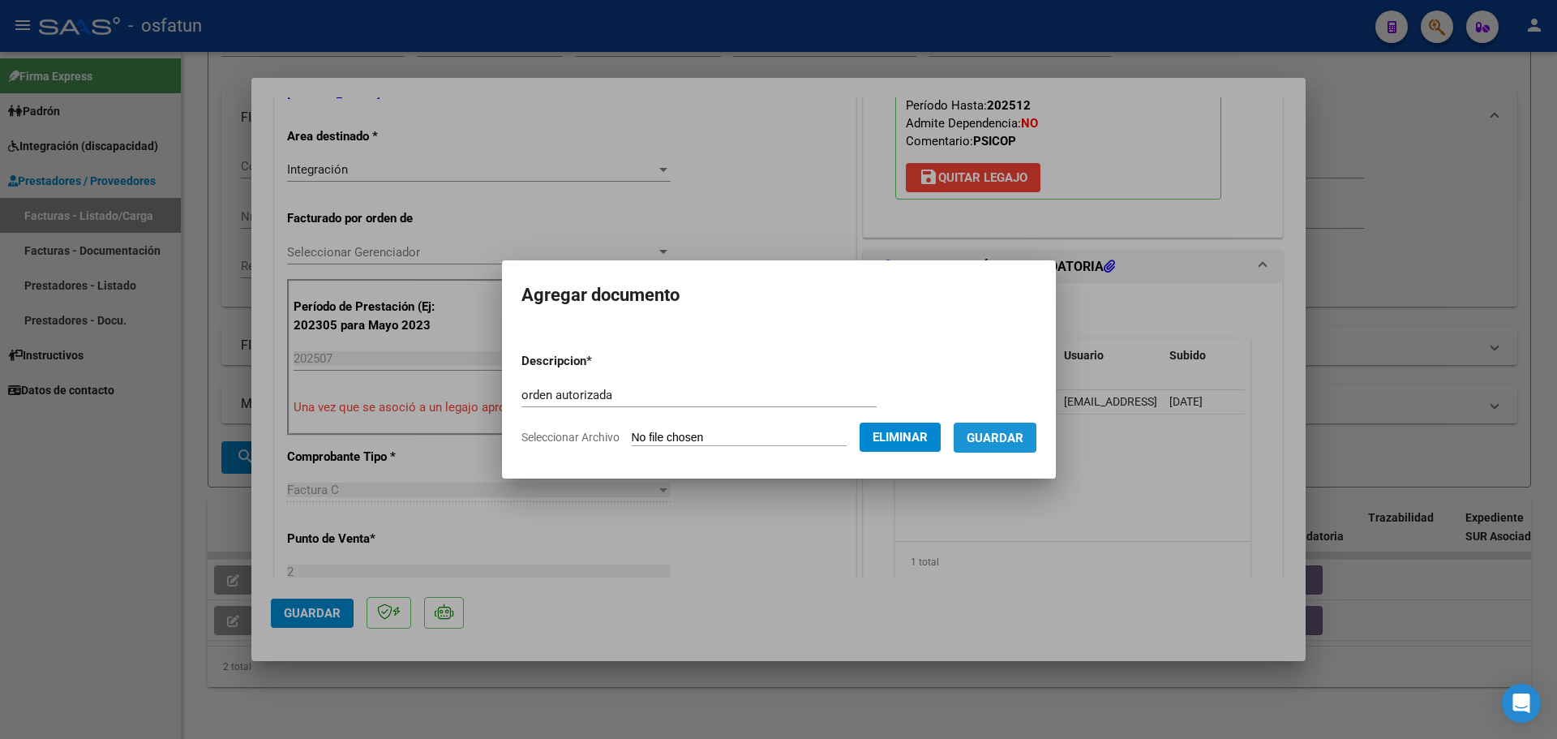
click at [1011, 437] on span "Guardar" at bounding box center [995, 438] width 57 height 15
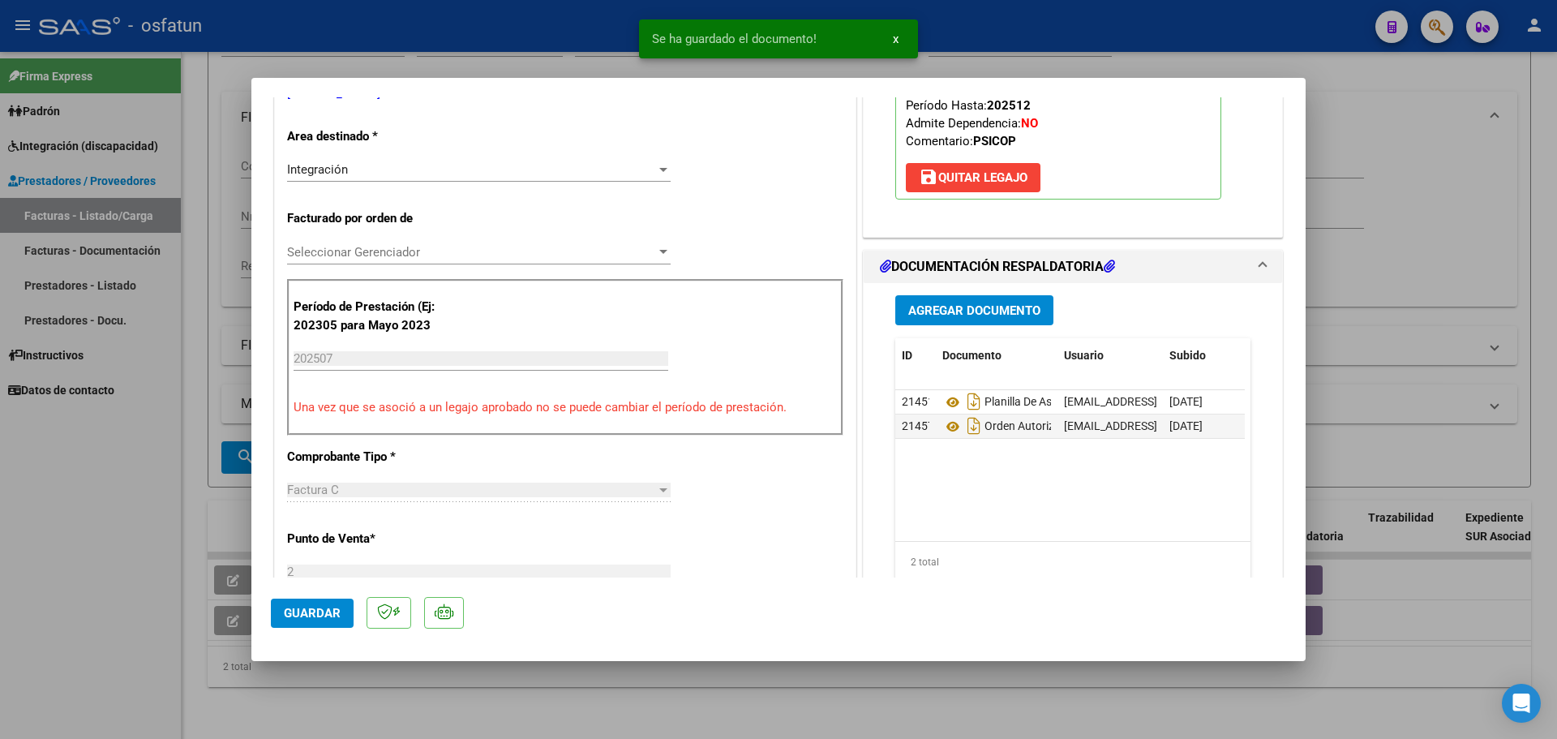
click at [1413, 237] on div at bounding box center [778, 369] width 1557 height 739
type input "$ 0,00"
